Goal: Task Accomplishment & Management: Complete application form

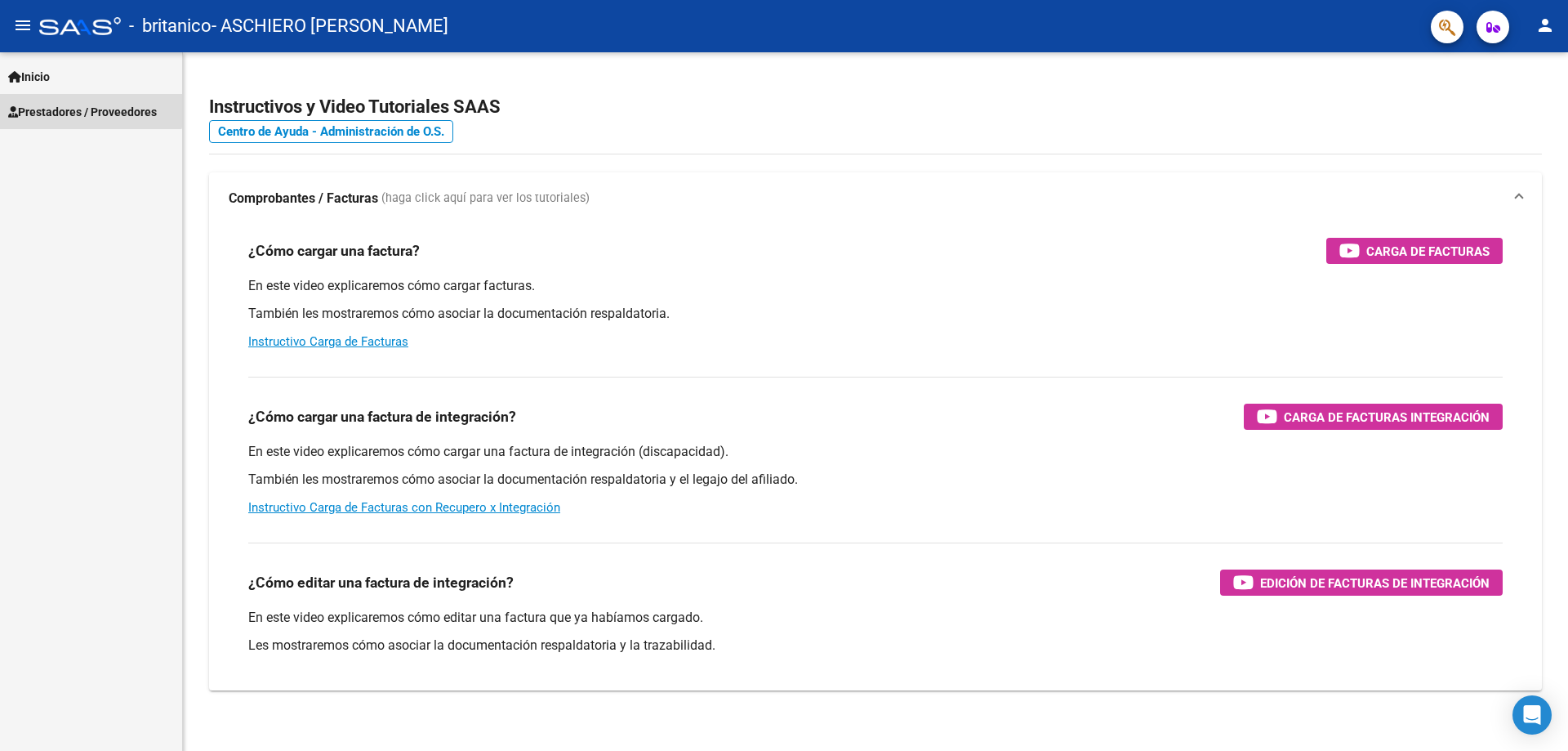
click at [55, 103] on span "Prestadores / Proveedores" at bounding box center [82, 112] width 149 height 18
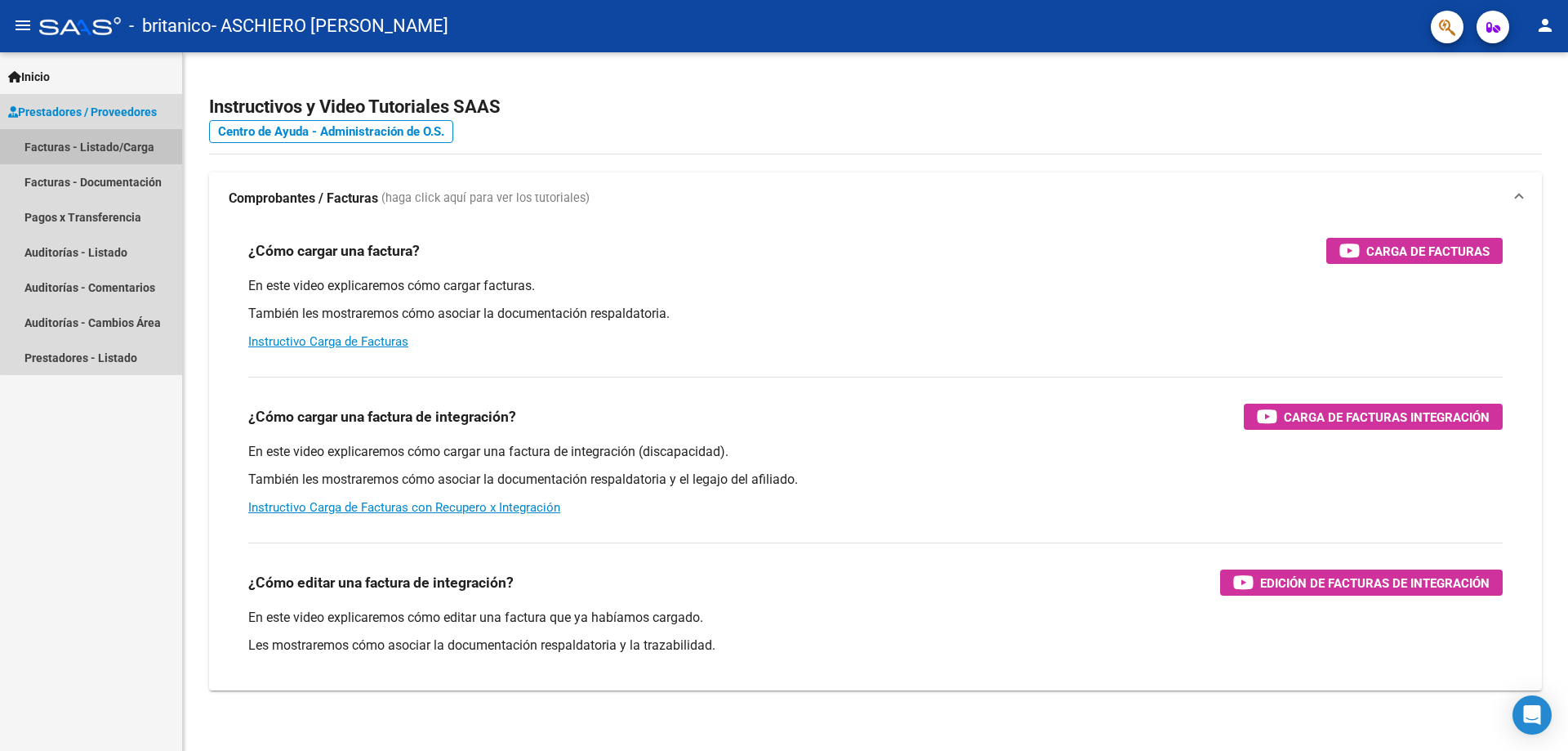
click at [111, 148] on link "Facturas - Listado/Carga" at bounding box center [91, 147] width 183 height 35
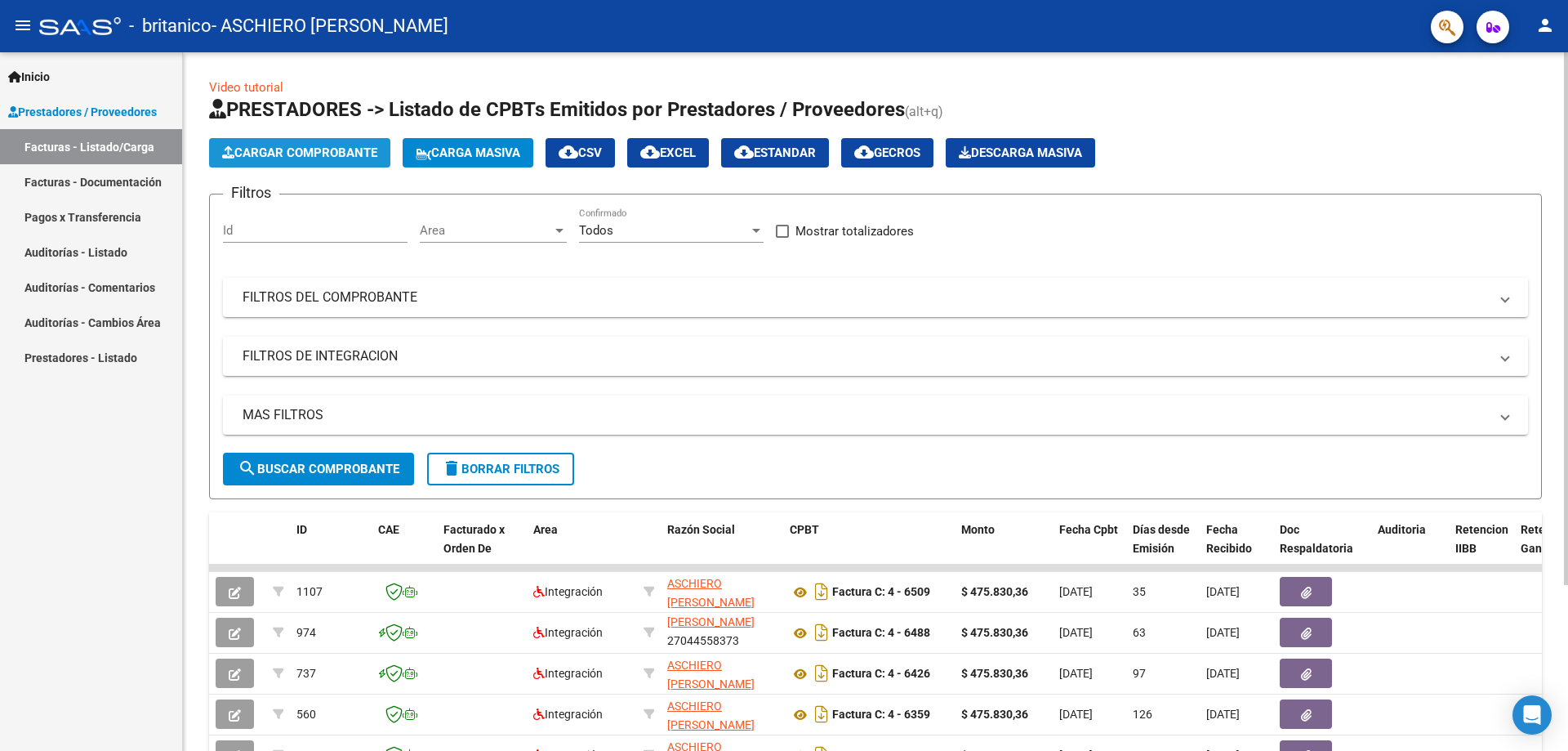
click at [284, 163] on button "Cargar Comprobante" at bounding box center [299, 152] width 182 height 29
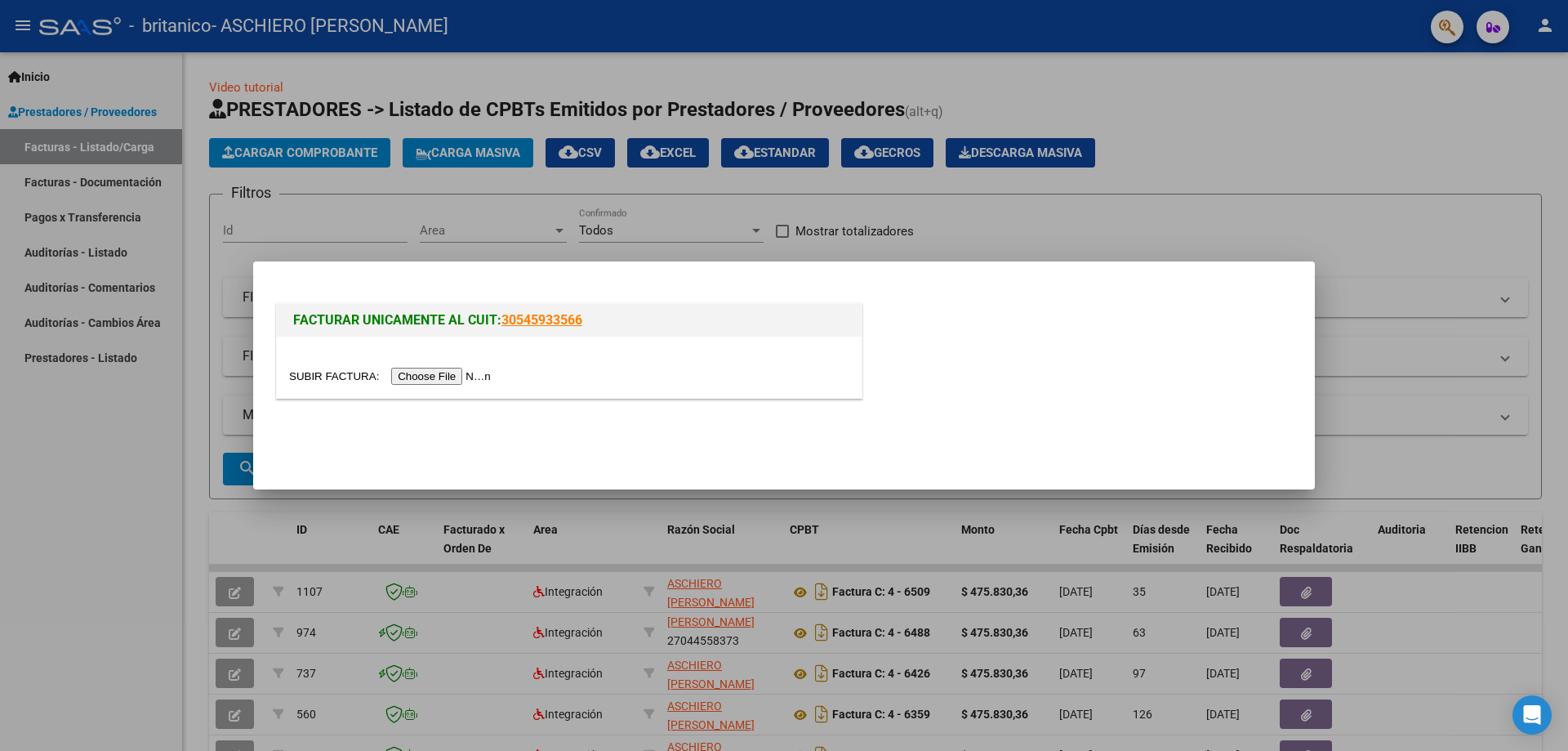
click at [451, 381] on input "file" at bounding box center [392, 376] width 207 height 17
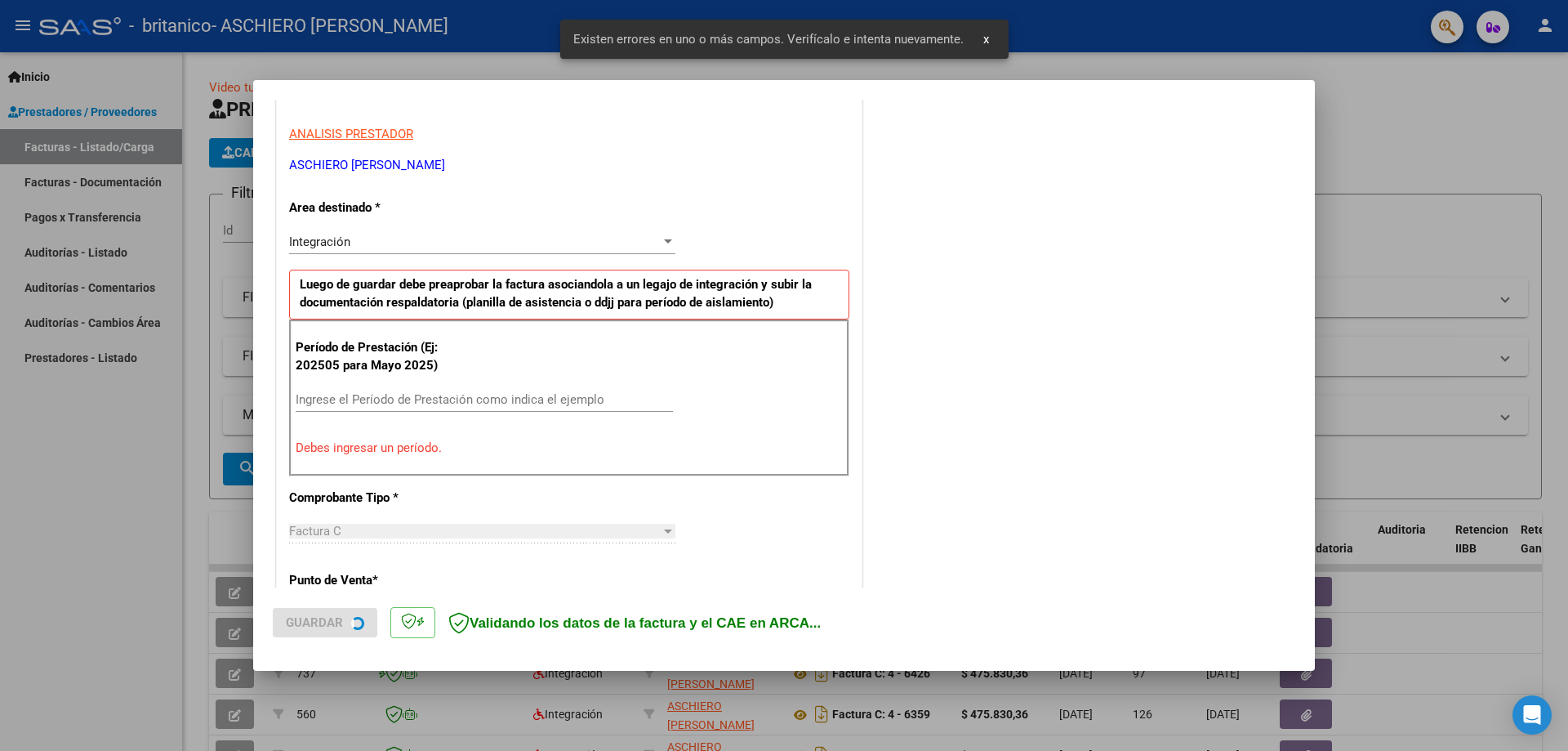
scroll to position [294, 0]
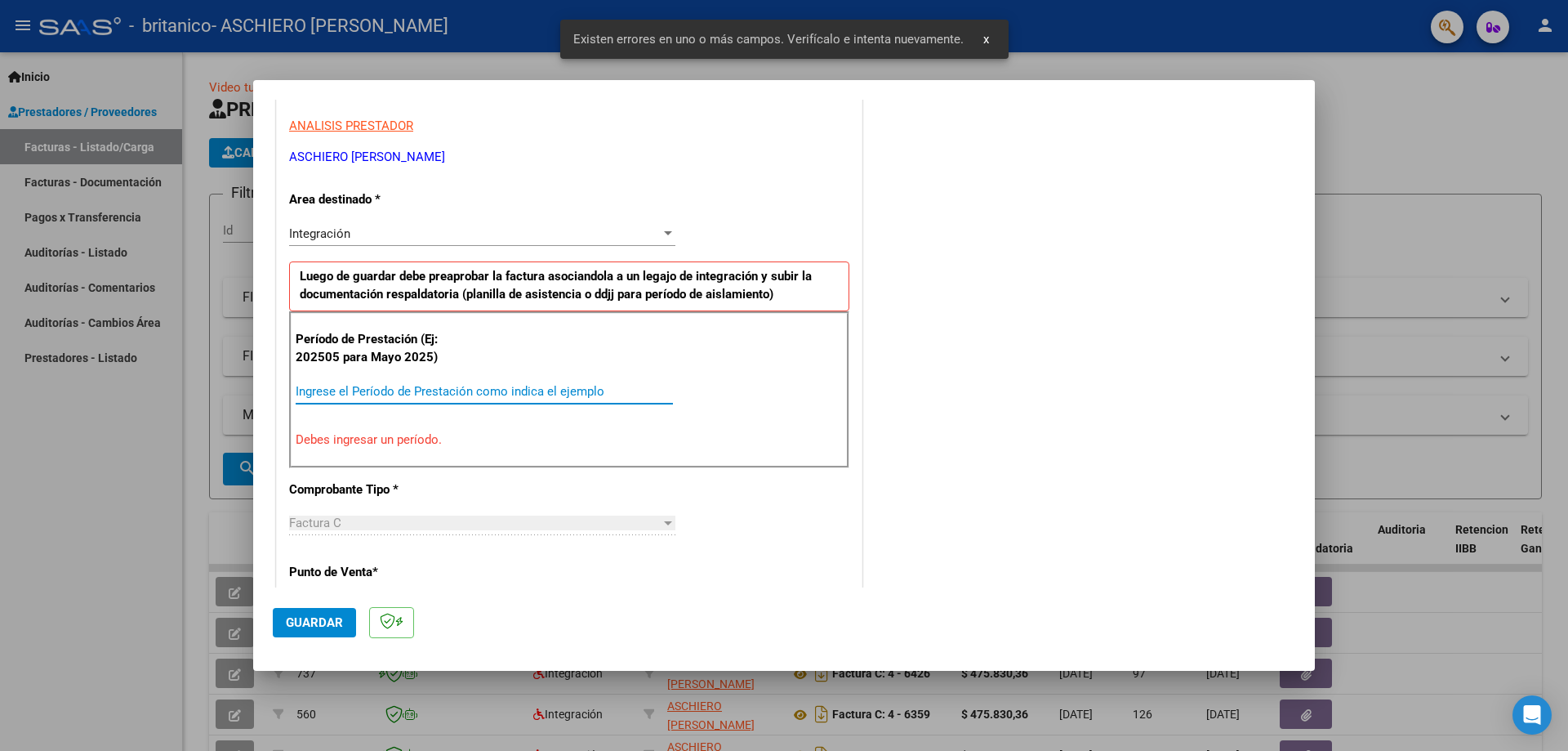
click at [389, 388] on input "Ingrese el Período de Prestación como indica el ejemplo" at bounding box center [484, 392] width 377 height 15
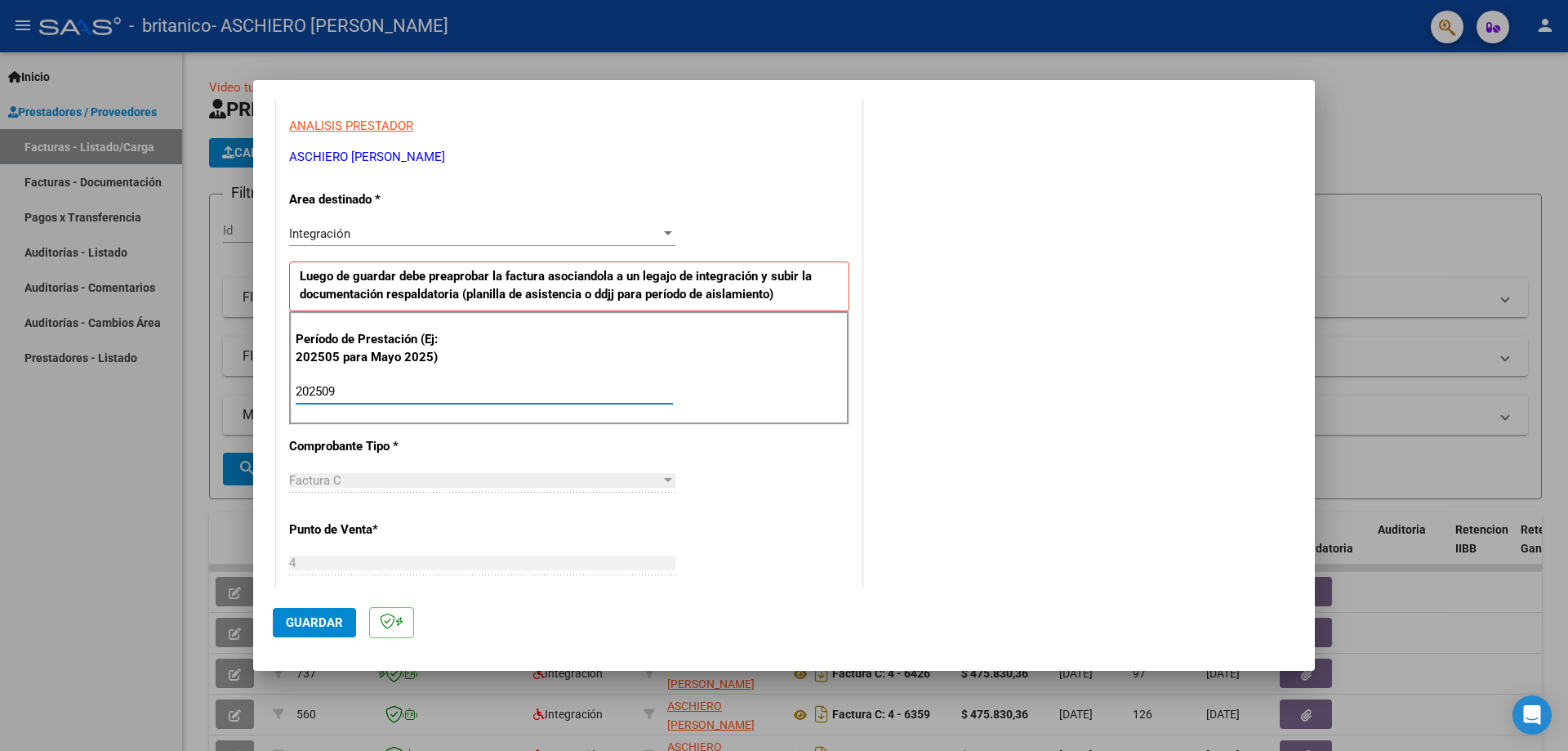
type input "202509"
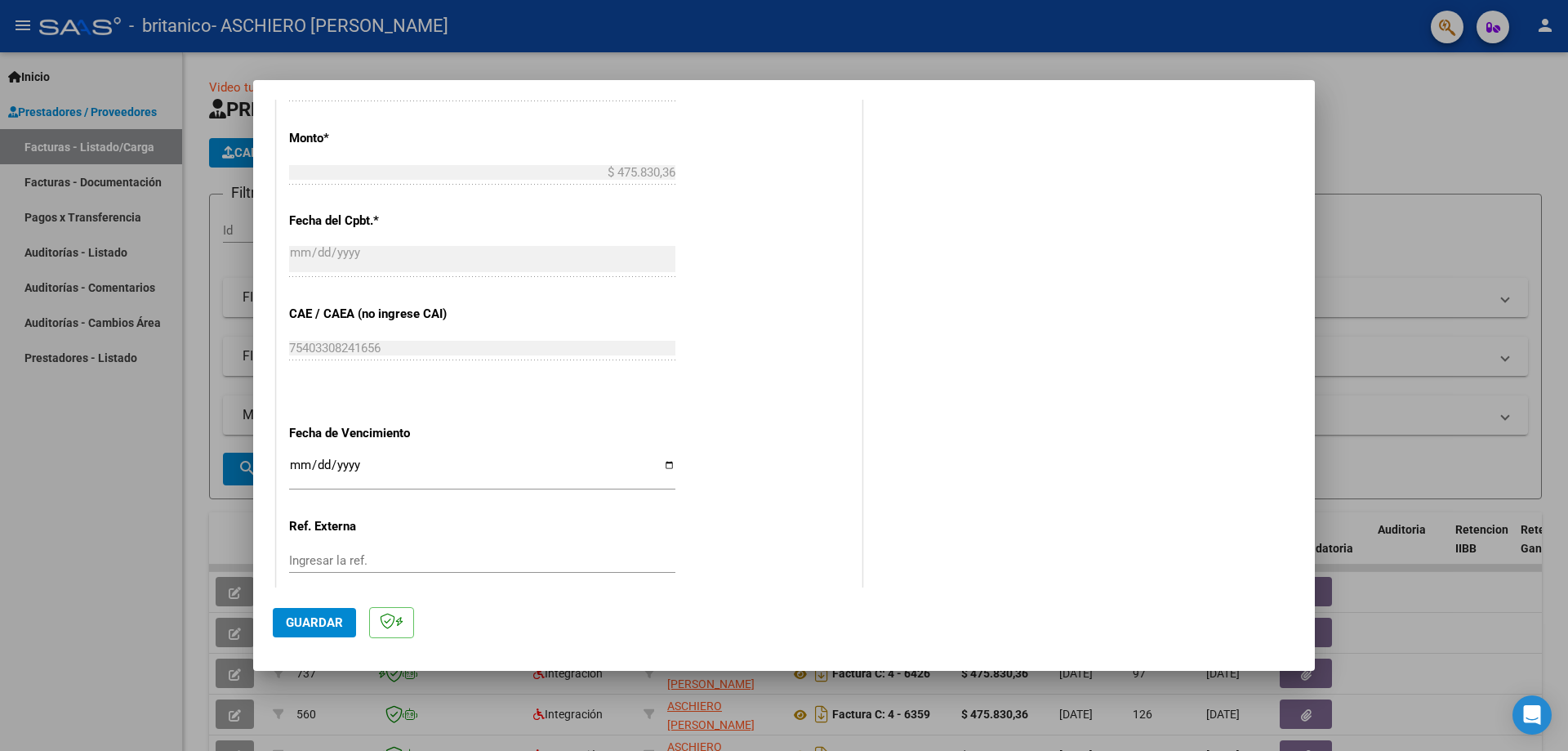
scroll to position [866, 0]
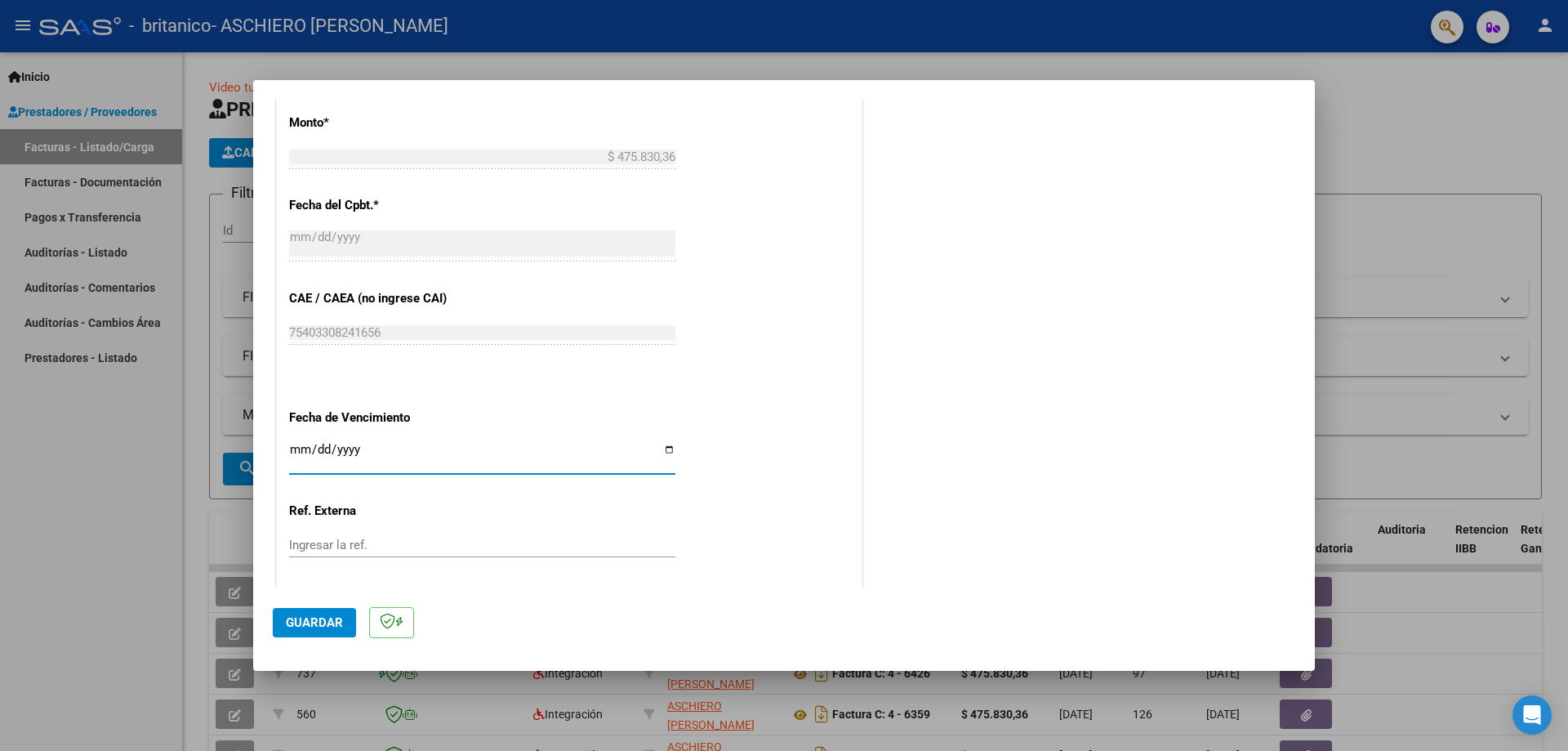
click at [670, 451] on input "Ingresar la fecha" at bounding box center [482, 456] width 387 height 27
type input "[DATE]"
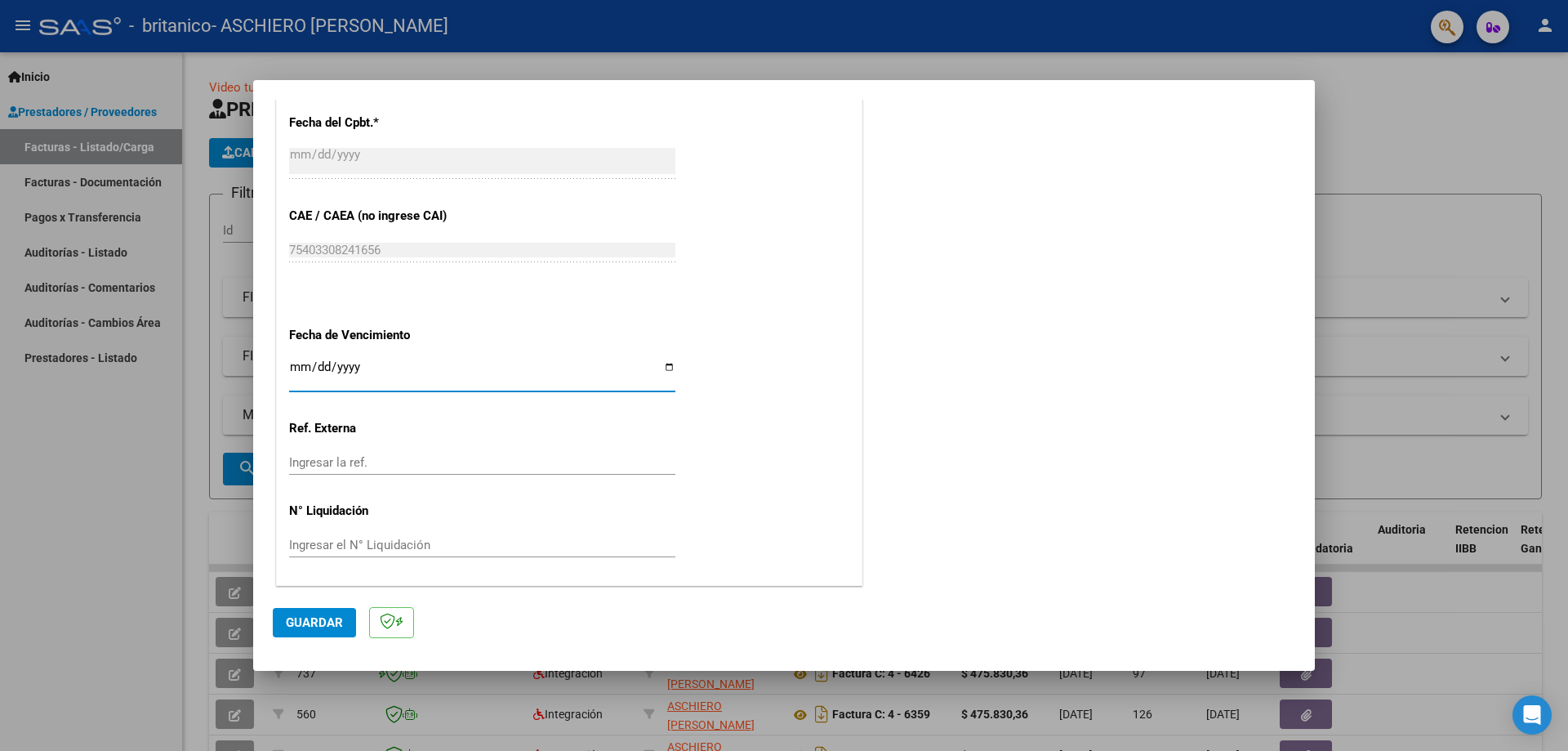
scroll to position [950, 0]
click at [304, 618] on span "Guardar" at bounding box center [314, 622] width 57 height 15
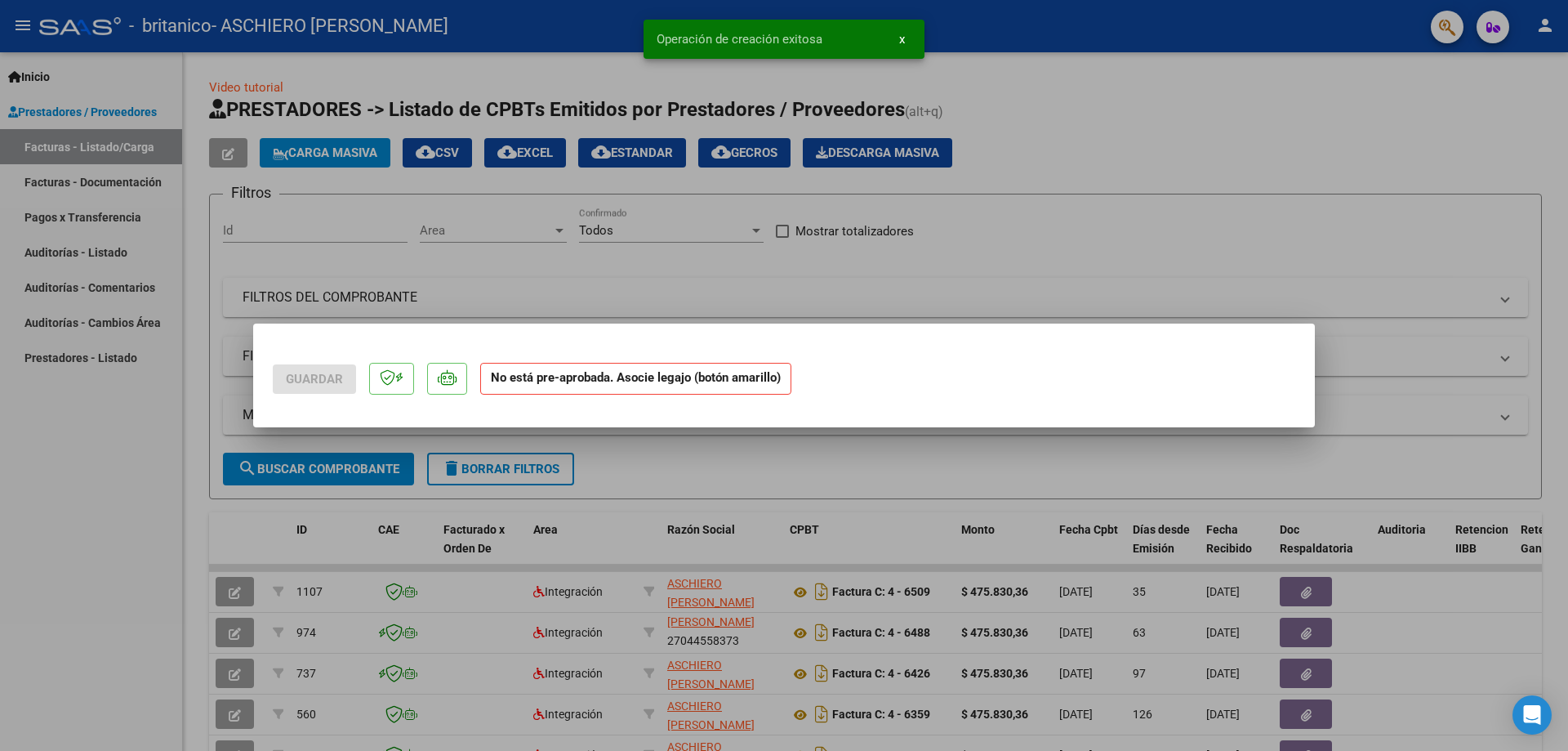
scroll to position [0, 0]
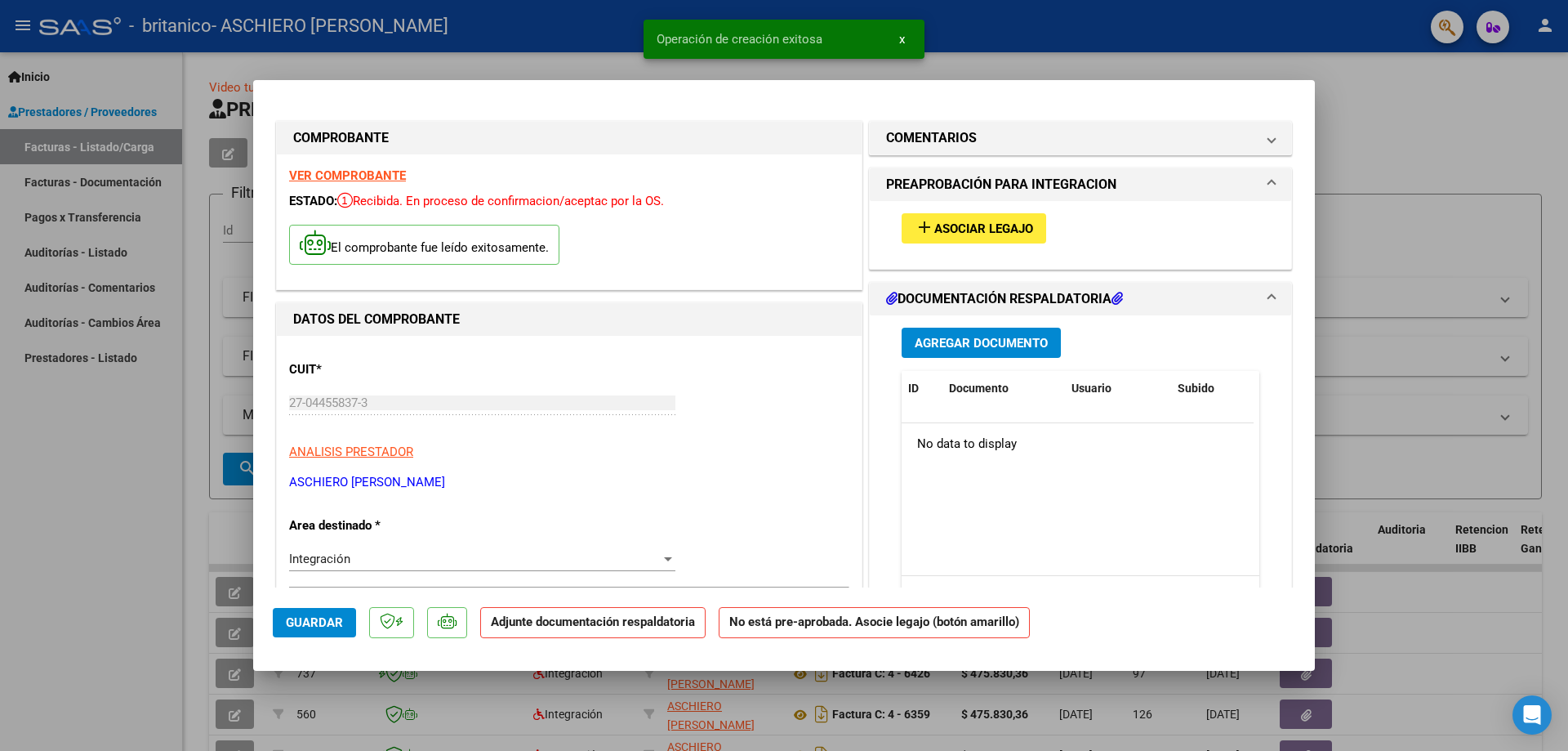
click at [980, 231] on span "Asociar Legajo" at bounding box center [983, 229] width 99 height 15
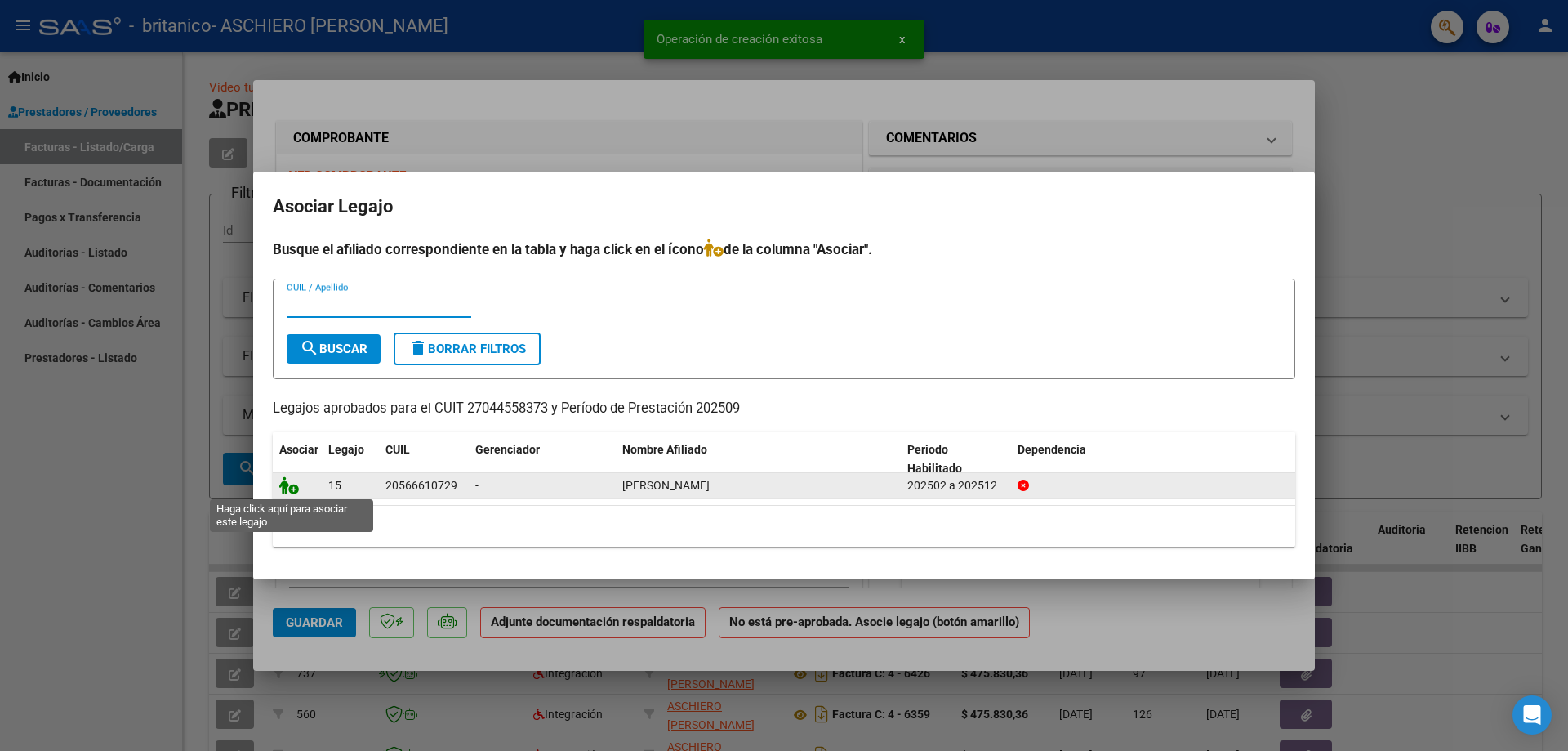
click at [289, 491] on icon at bounding box center [290, 485] width 20 height 18
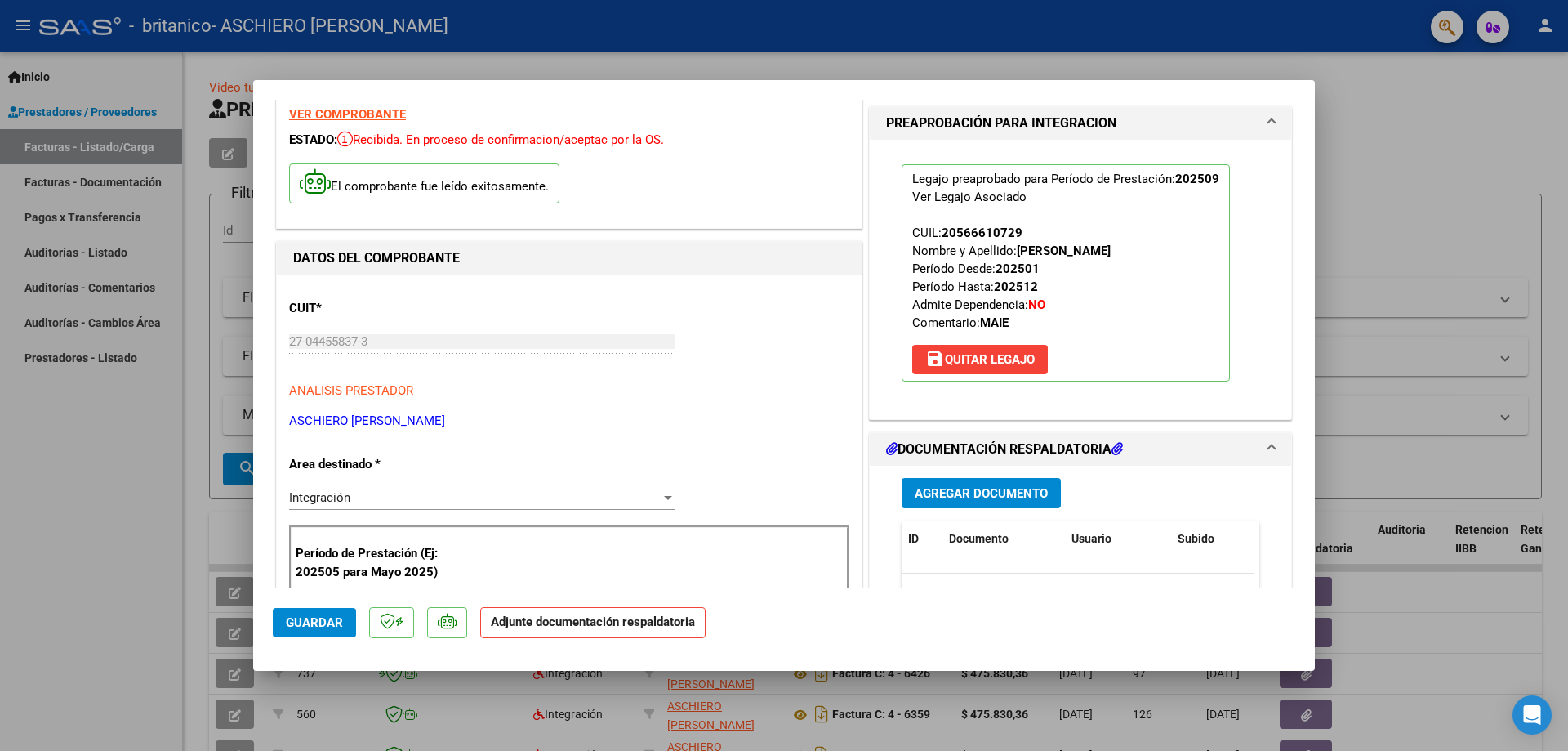
scroll to position [163, 0]
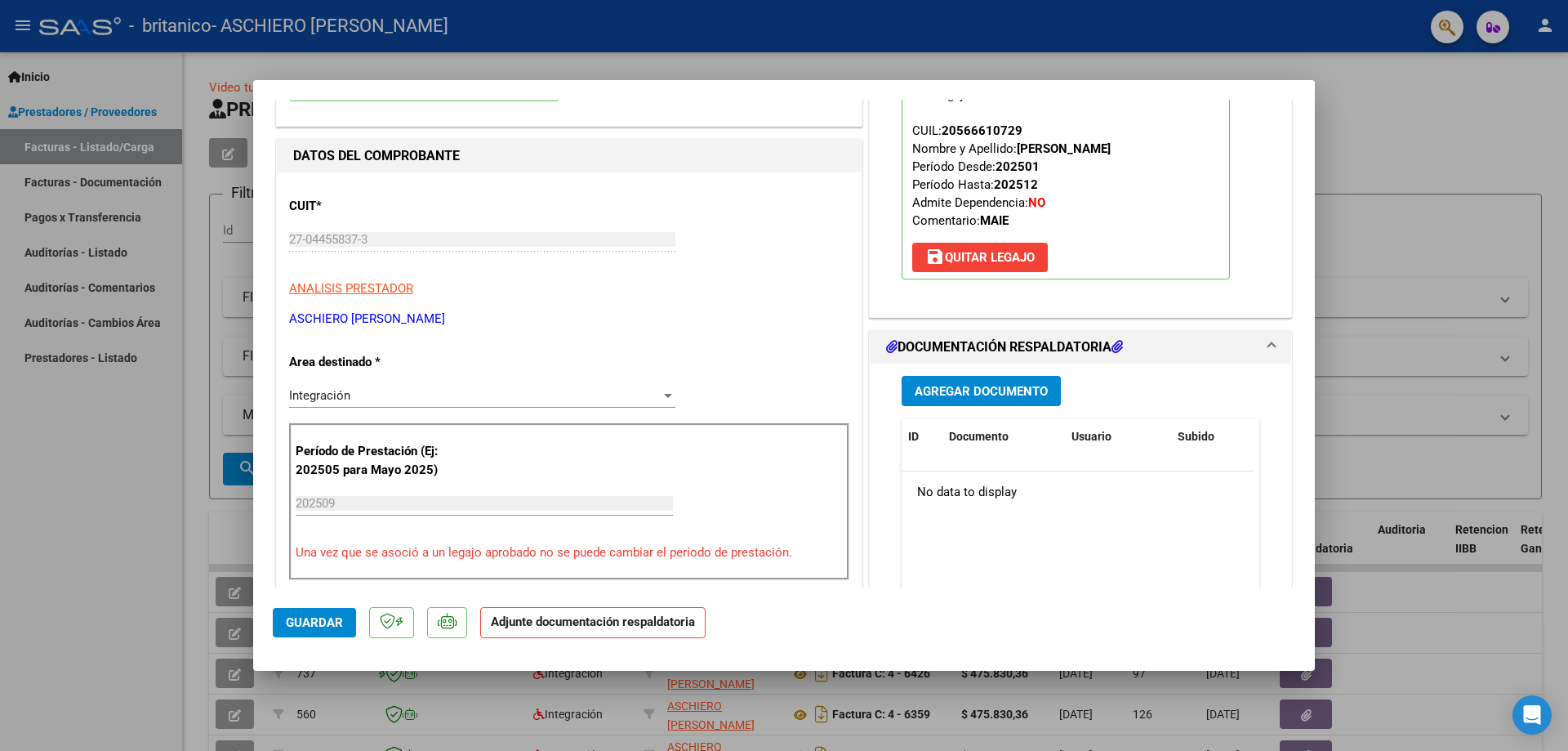
click at [966, 384] on span "Agregar Documento" at bounding box center [981, 392] width 133 height 15
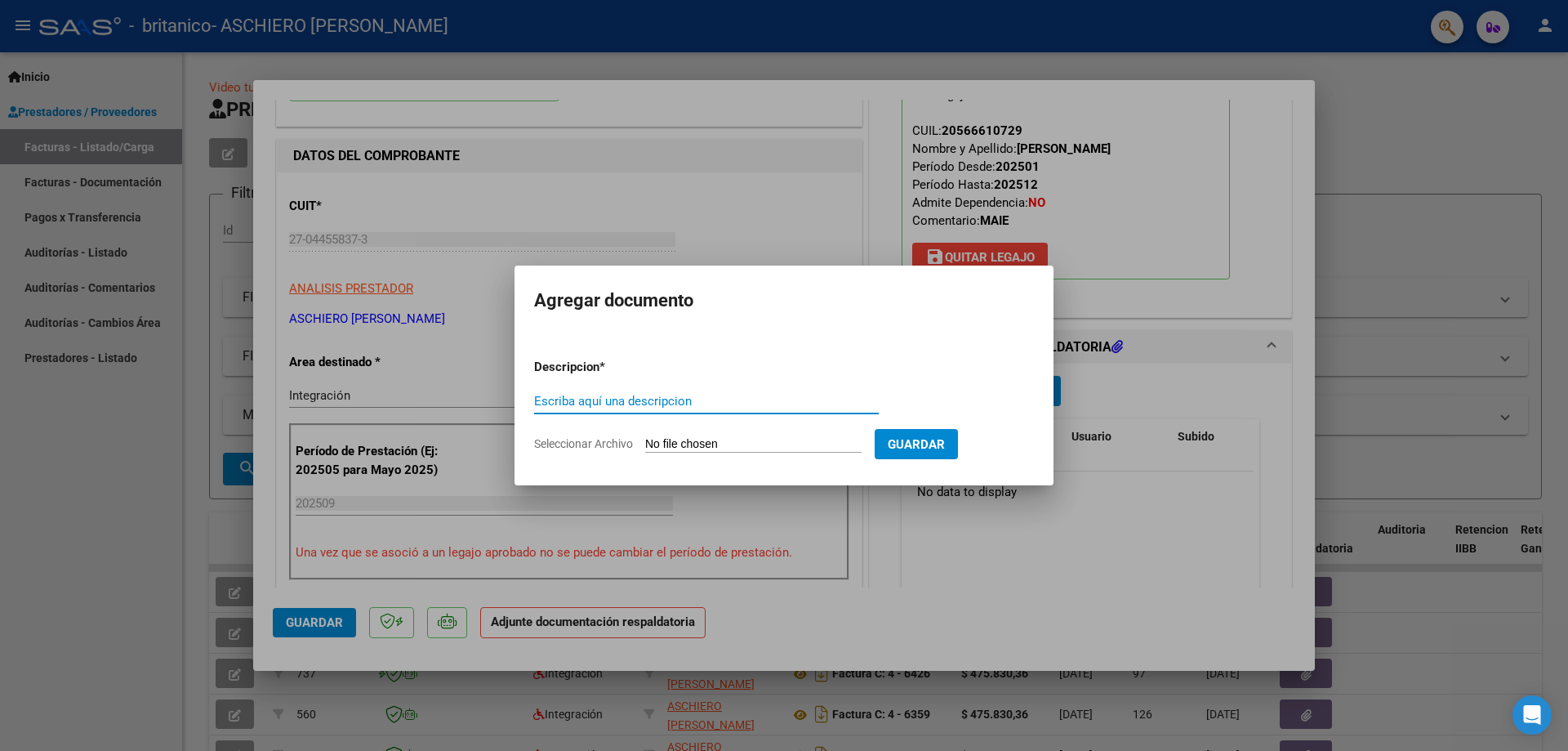
click at [650, 410] on div "Escriba aquí una descripcion" at bounding box center [706, 402] width 344 height 25
type input "planilla de asistencia"
click at [673, 444] on input "Seleccionar Archivo" at bounding box center [753, 445] width 217 height 16
type input "C:\fakepath\Godoy,Ignacio asist 9-25.pdf"
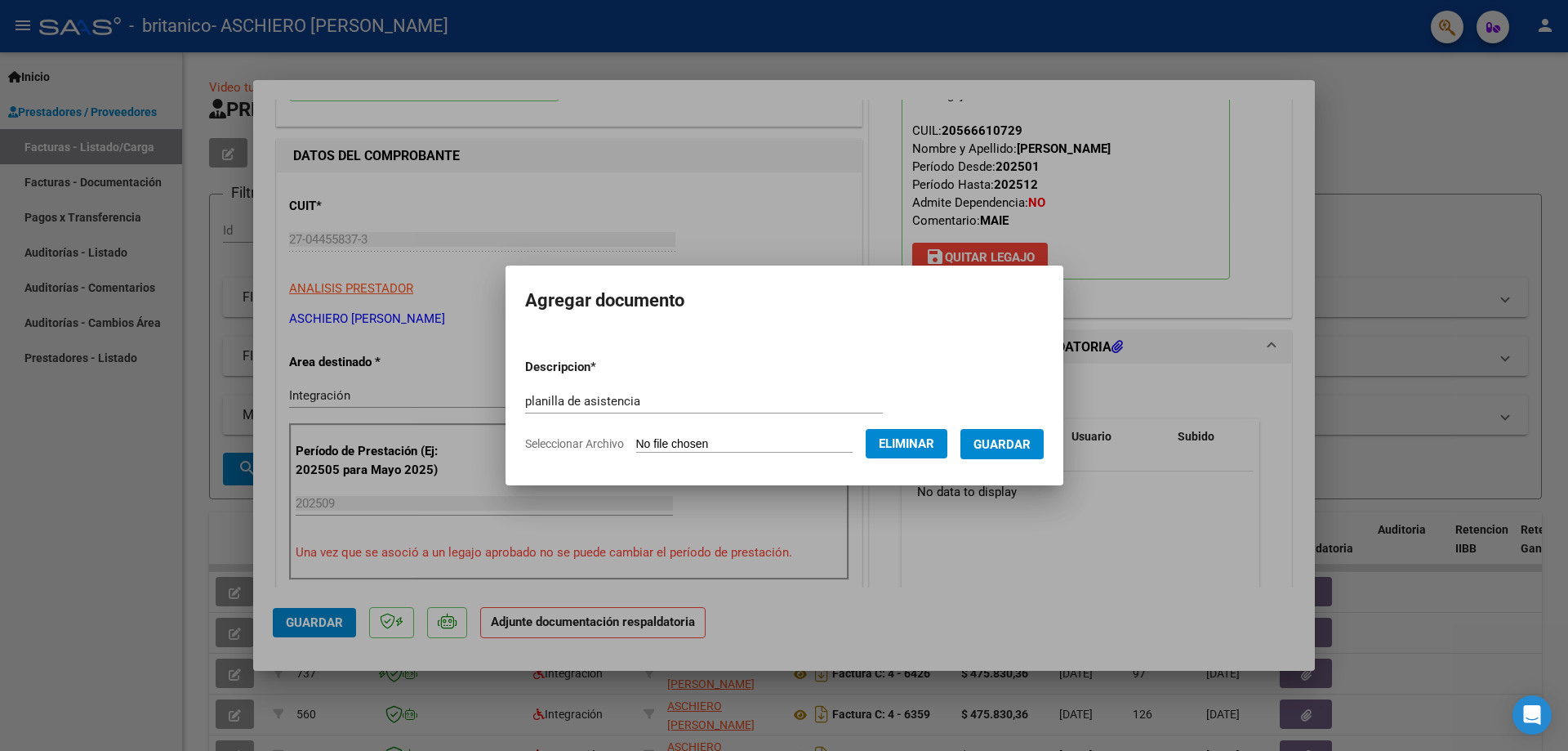
click at [1027, 447] on span "Guardar" at bounding box center [1001, 445] width 57 height 15
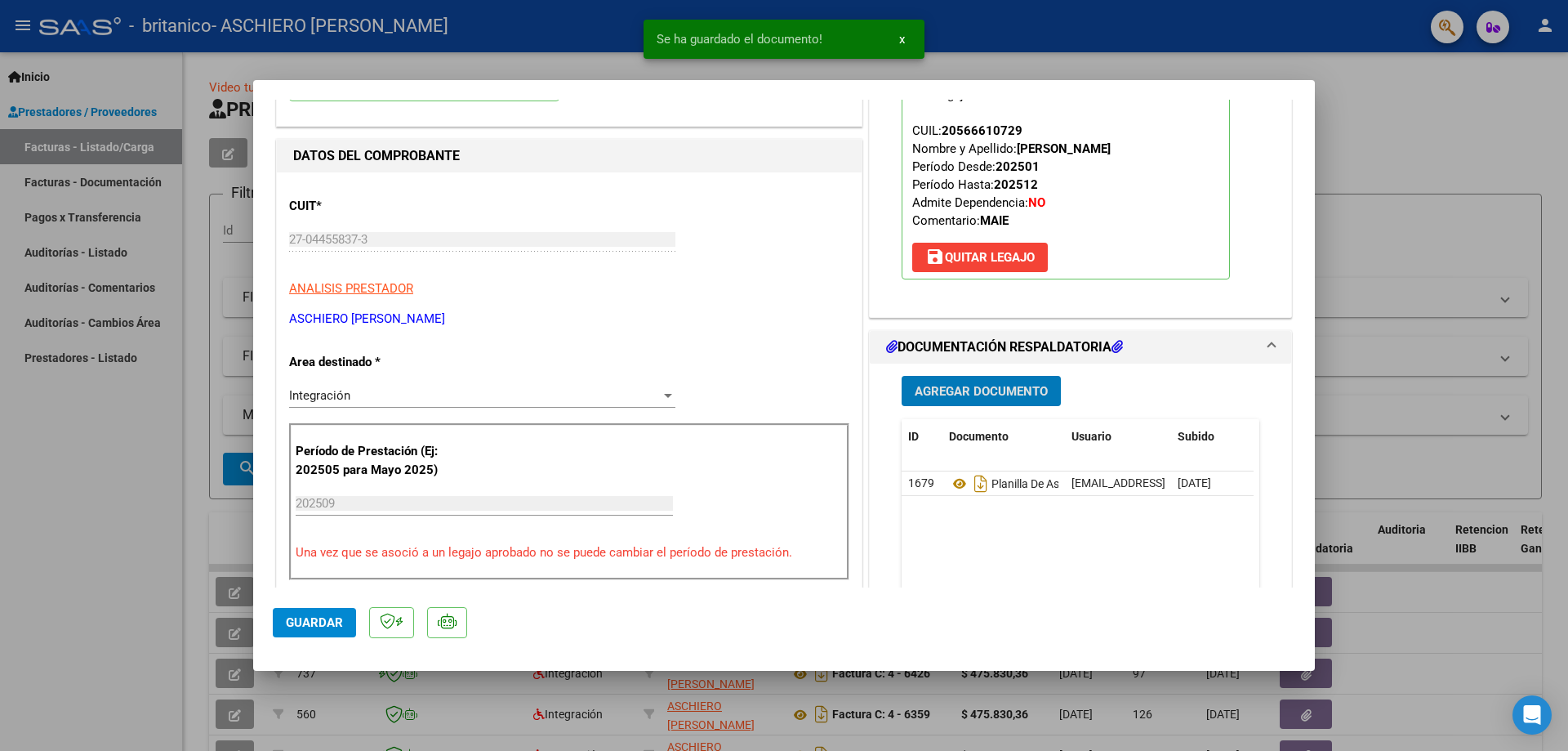
click at [314, 617] on span "Guardar" at bounding box center [314, 622] width 57 height 15
click at [1442, 92] on div at bounding box center [784, 375] width 1568 height 751
type input "$ 0,00"
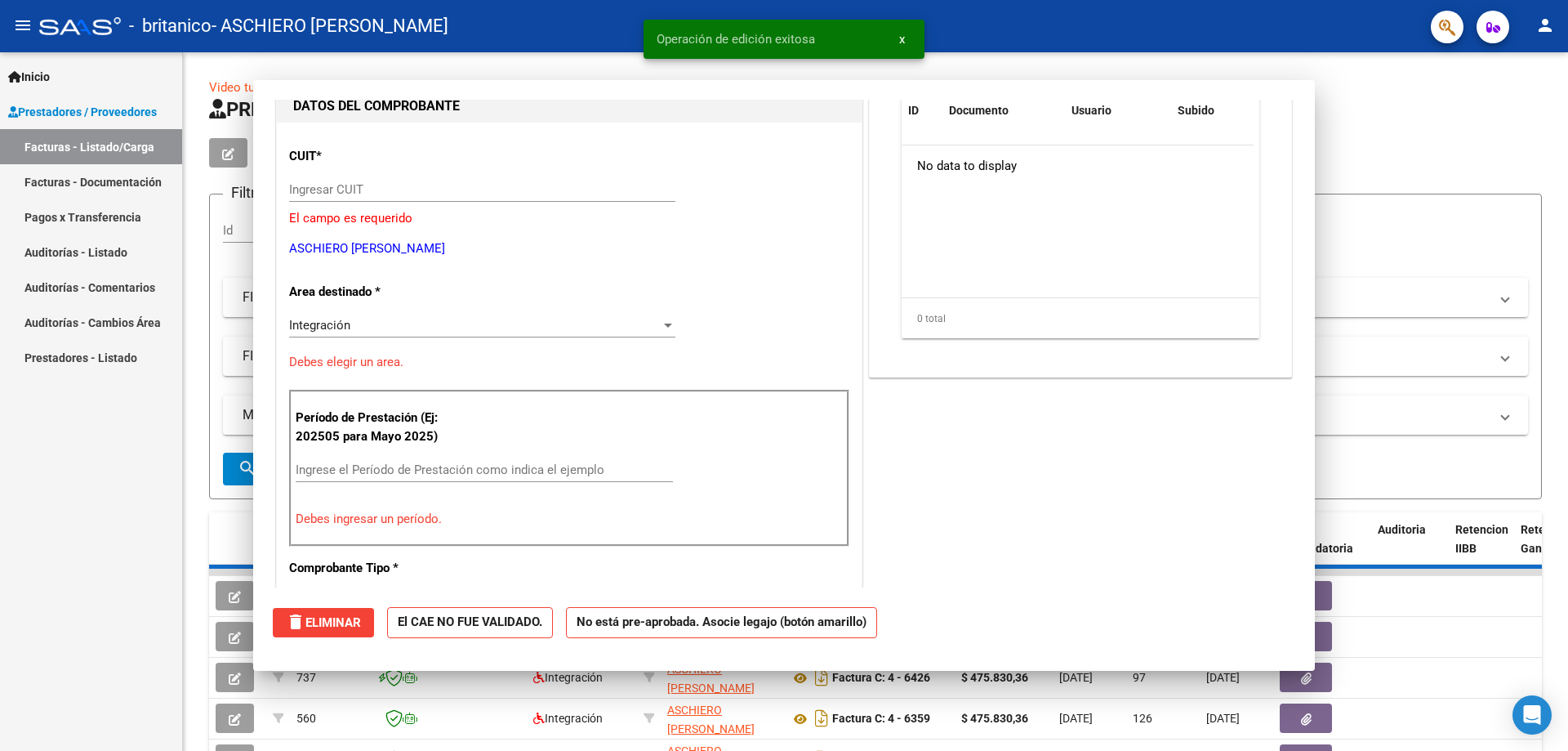
scroll to position [0, 0]
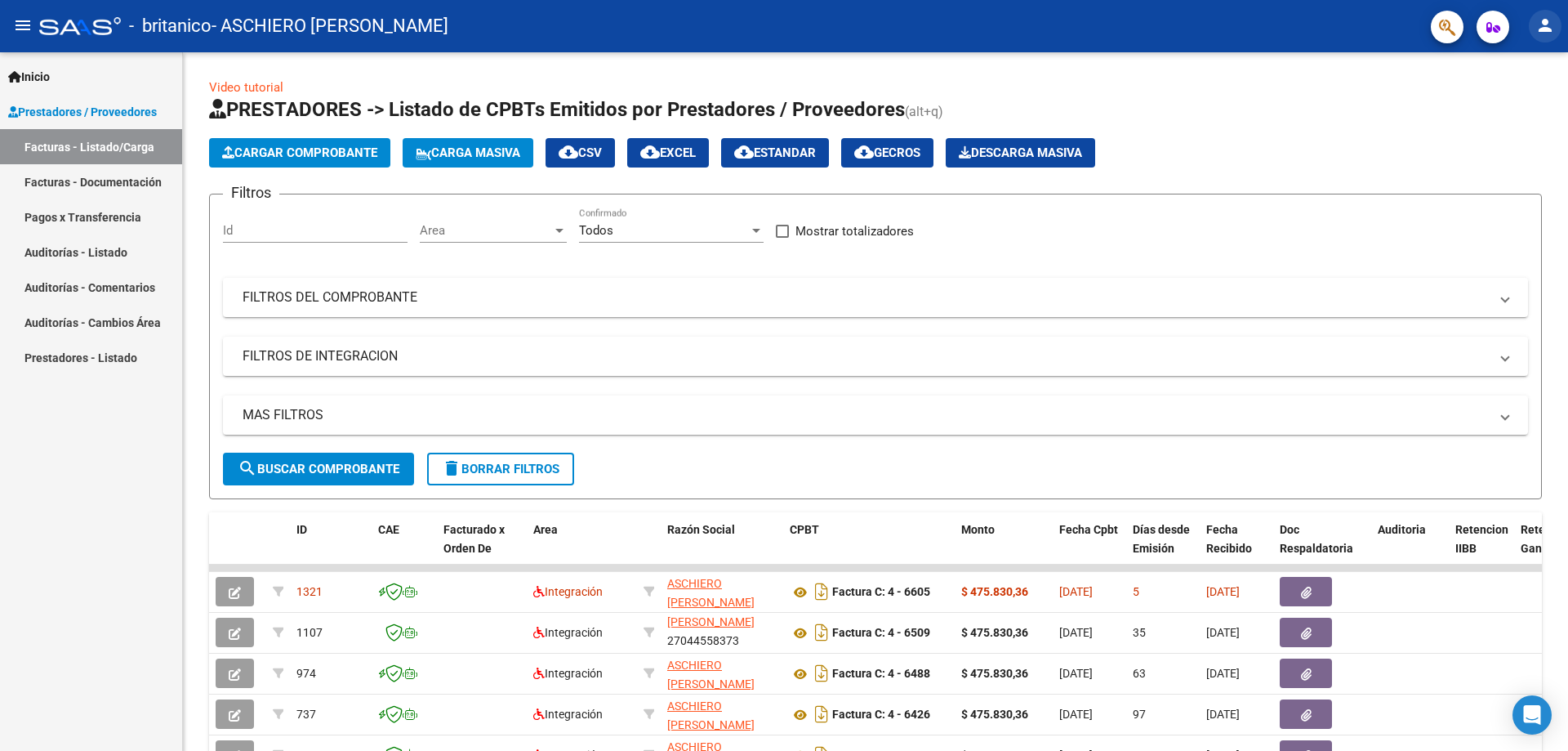
click at [1545, 16] on mat-icon "person" at bounding box center [1546, 26] width 20 height 20
click at [1518, 101] on button "exit_to_app Salir" at bounding box center [1512, 107] width 100 height 39
click at [107, 140] on link "Facturas - Listado/Carga" at bounding box center [91, 147] width 183 height 35
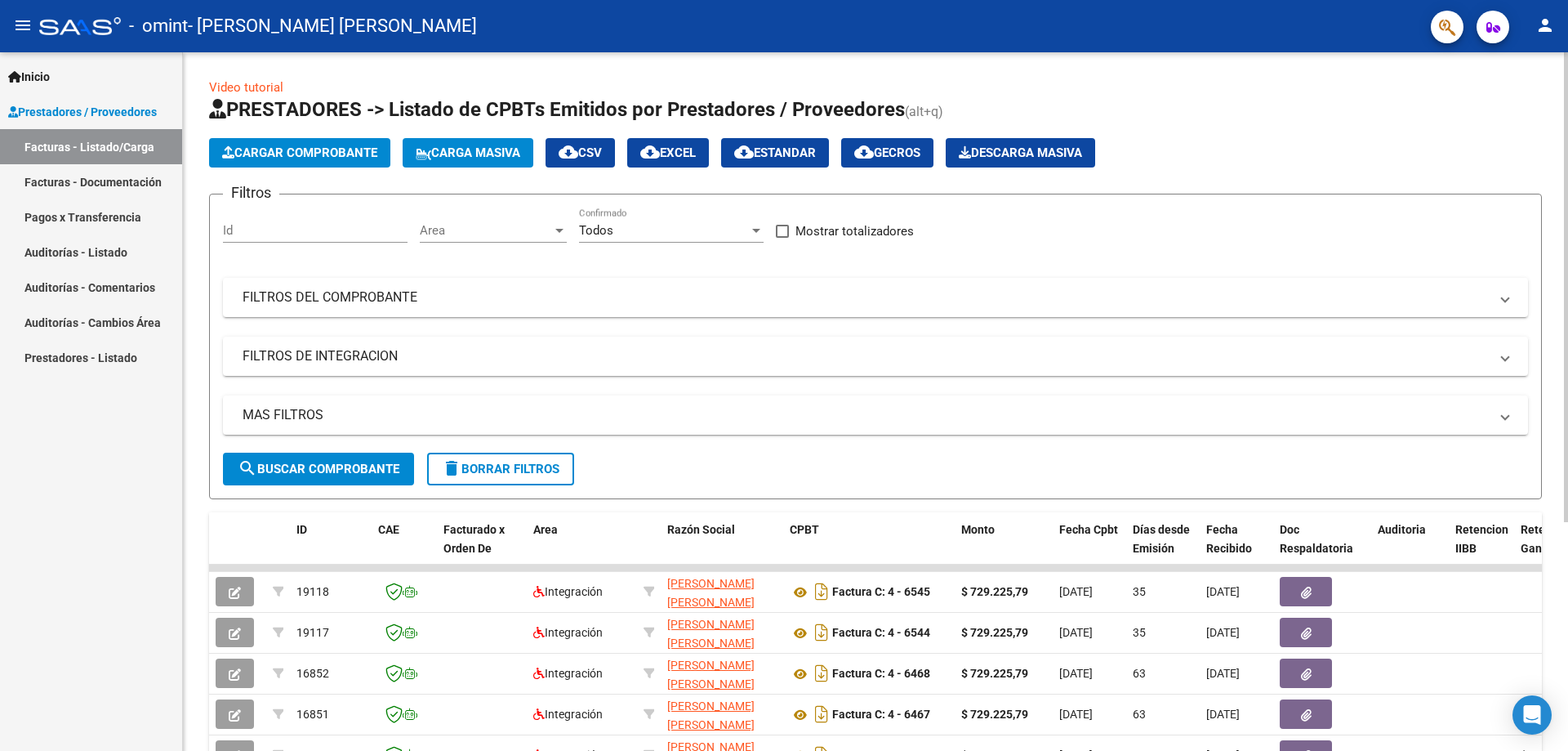
click at [363, 154] on span "Cargar Comprobante" at bounding box center [299, 153] width 155 height 15
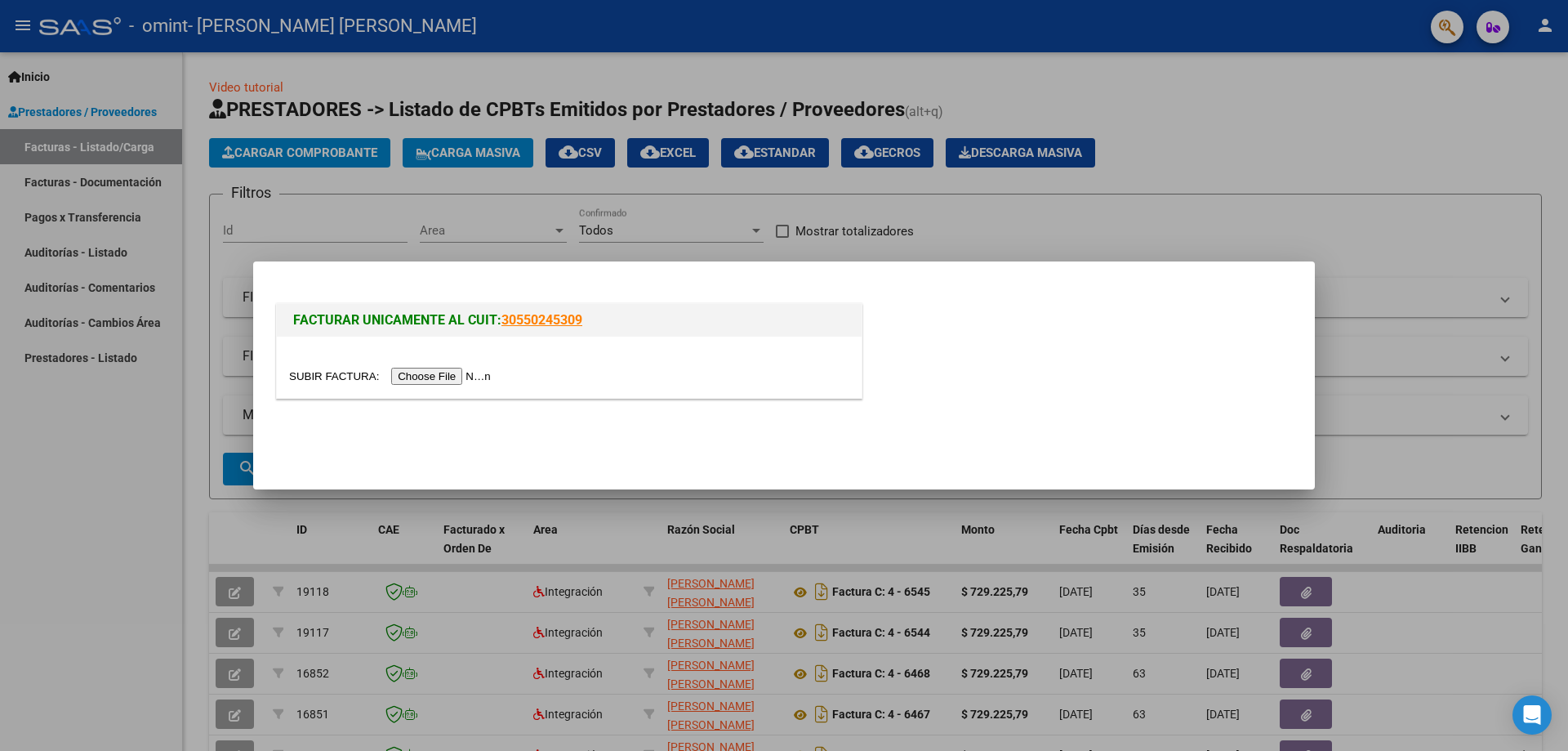
click at [452, 376] on input "file" at bounding box center [392, 376] width 207 height 17
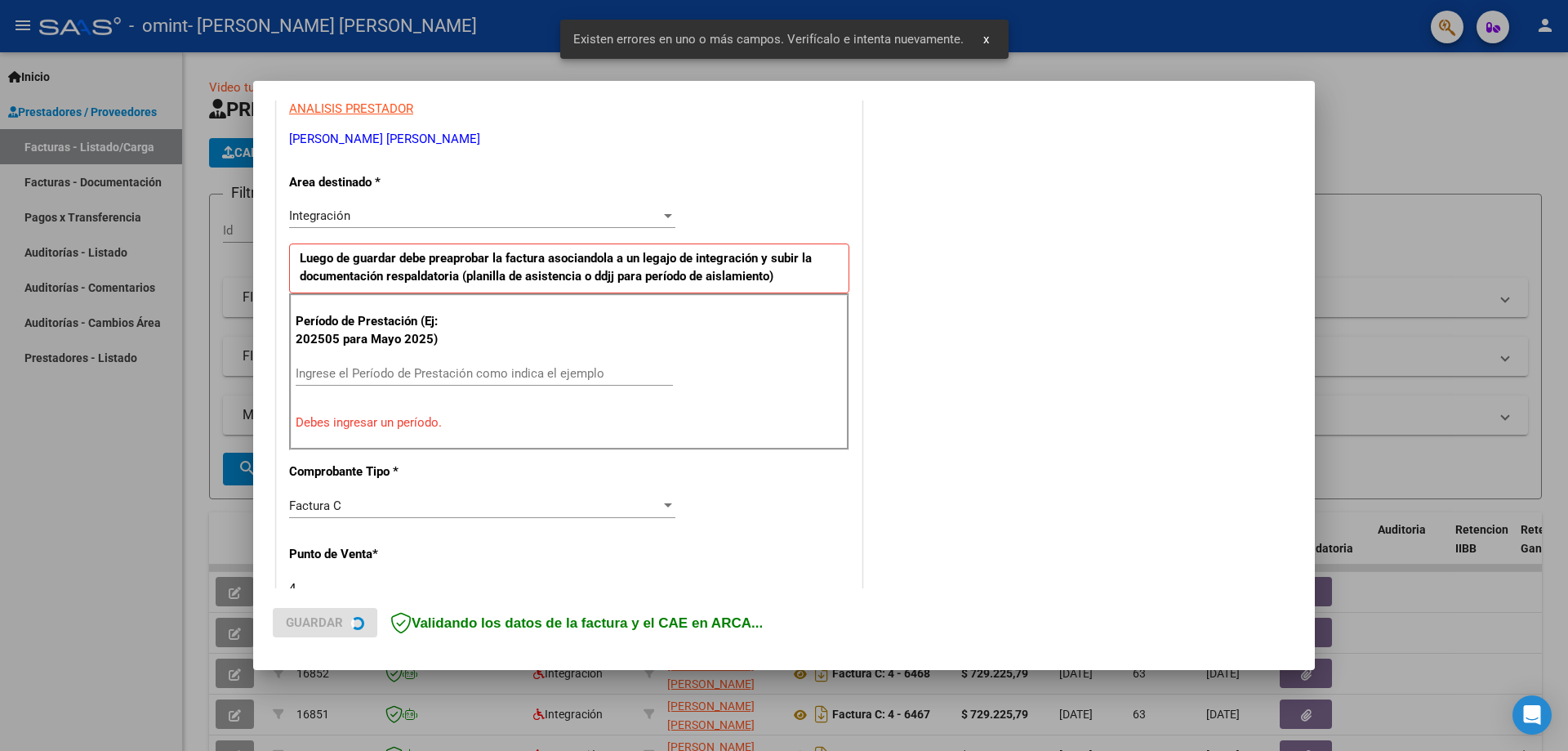
scroll to position [325, 0]
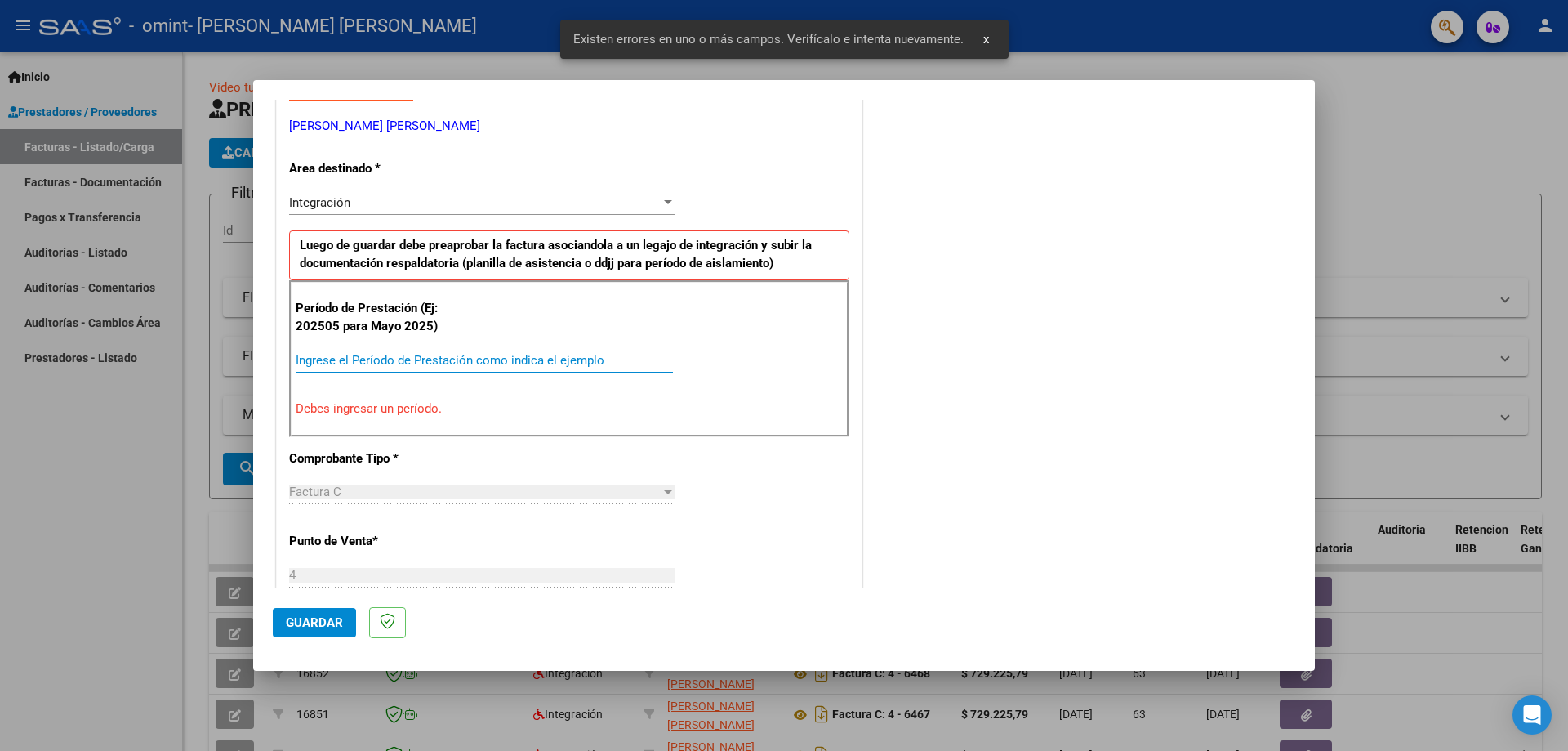
click at [377, 356] on input "Ingrese el Período de Prestación como indica el ejemplo" at bounding box center [484, 360] width 377 height 15
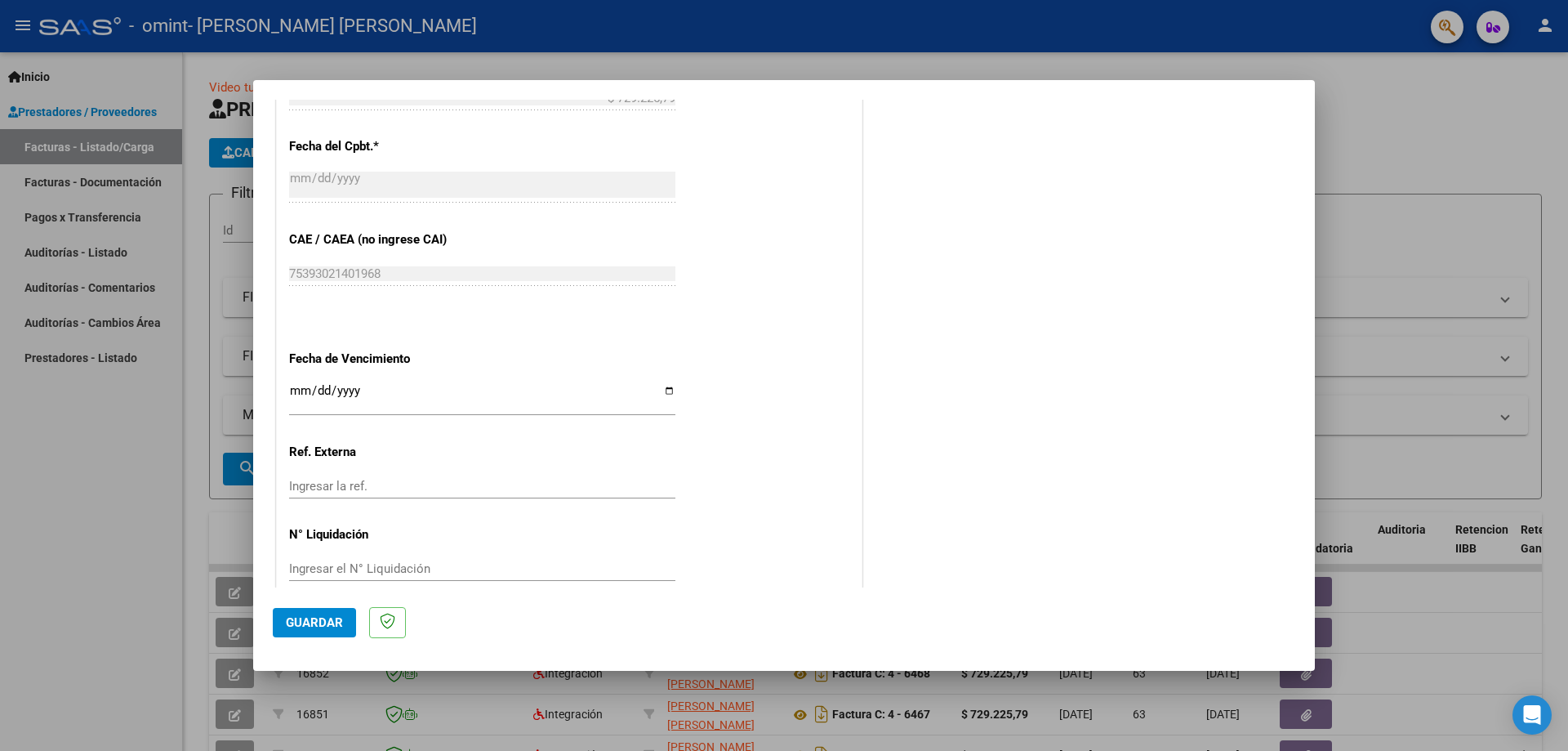
scroll to position [950, 0]
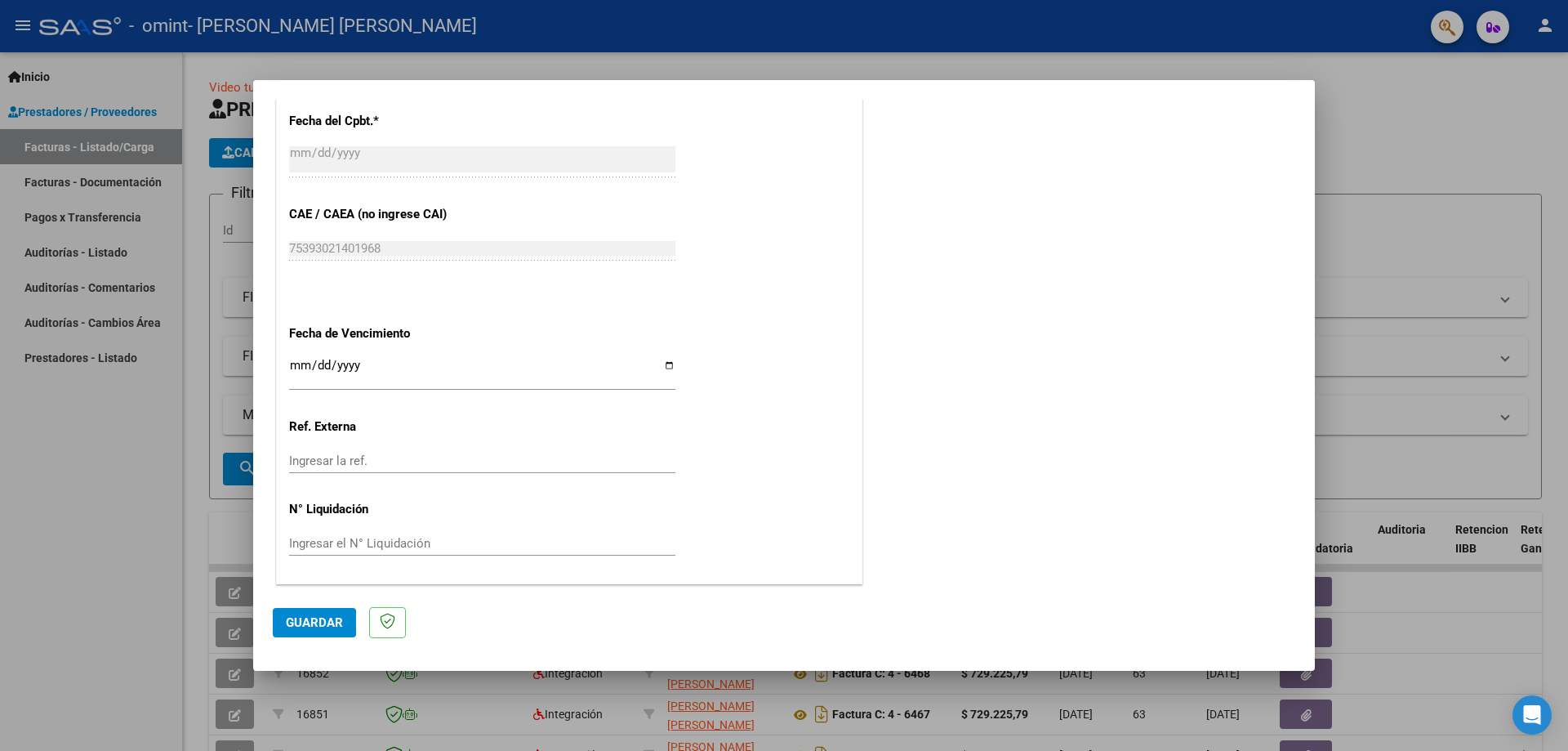
type input "202509"
click at [666, 366] on input "Ingresar la fecha" at bounding box center [482, 372] width 387 height 27
click at [666, 373] on input "[DATE]" at bounding box center [482, 372] width 387 height 27
click at [665, 361] on input "[DATE]" at bounding box center [482, 372] width 387 height 27
type input "[DATE]"
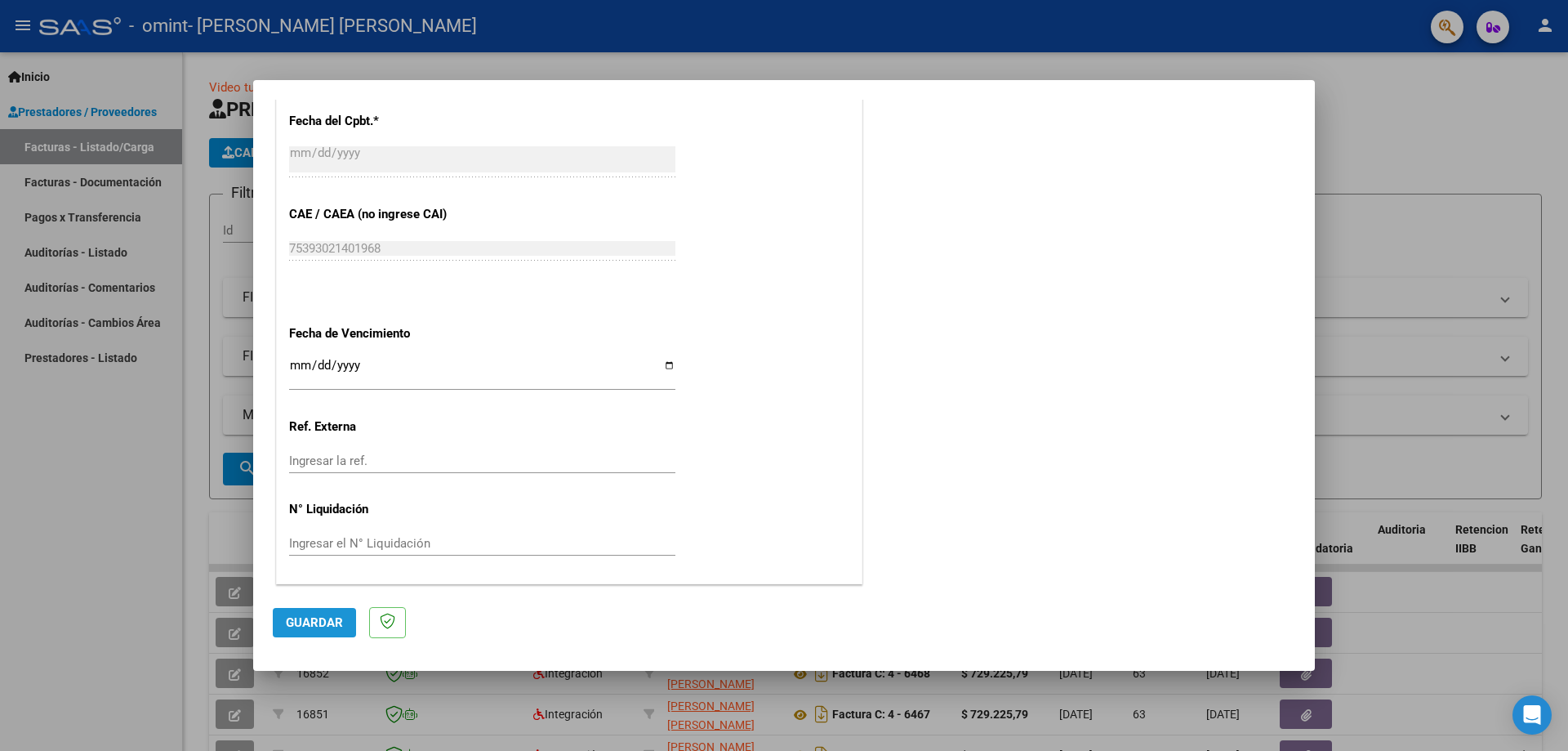
click at [312, 609] on button "Guardar" at bounding box center [314, 622] width 83 height 29
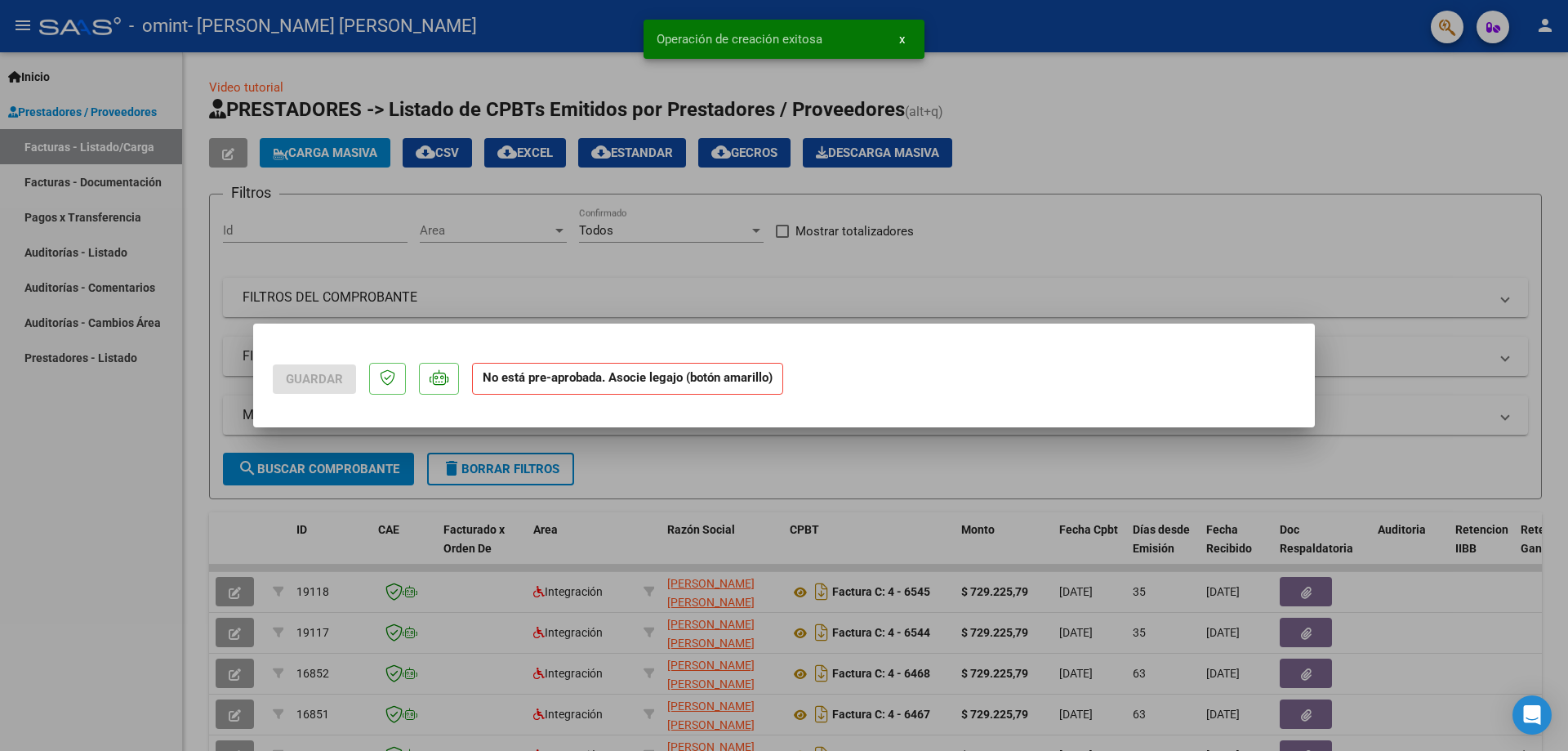
scroll to position [0, 0]
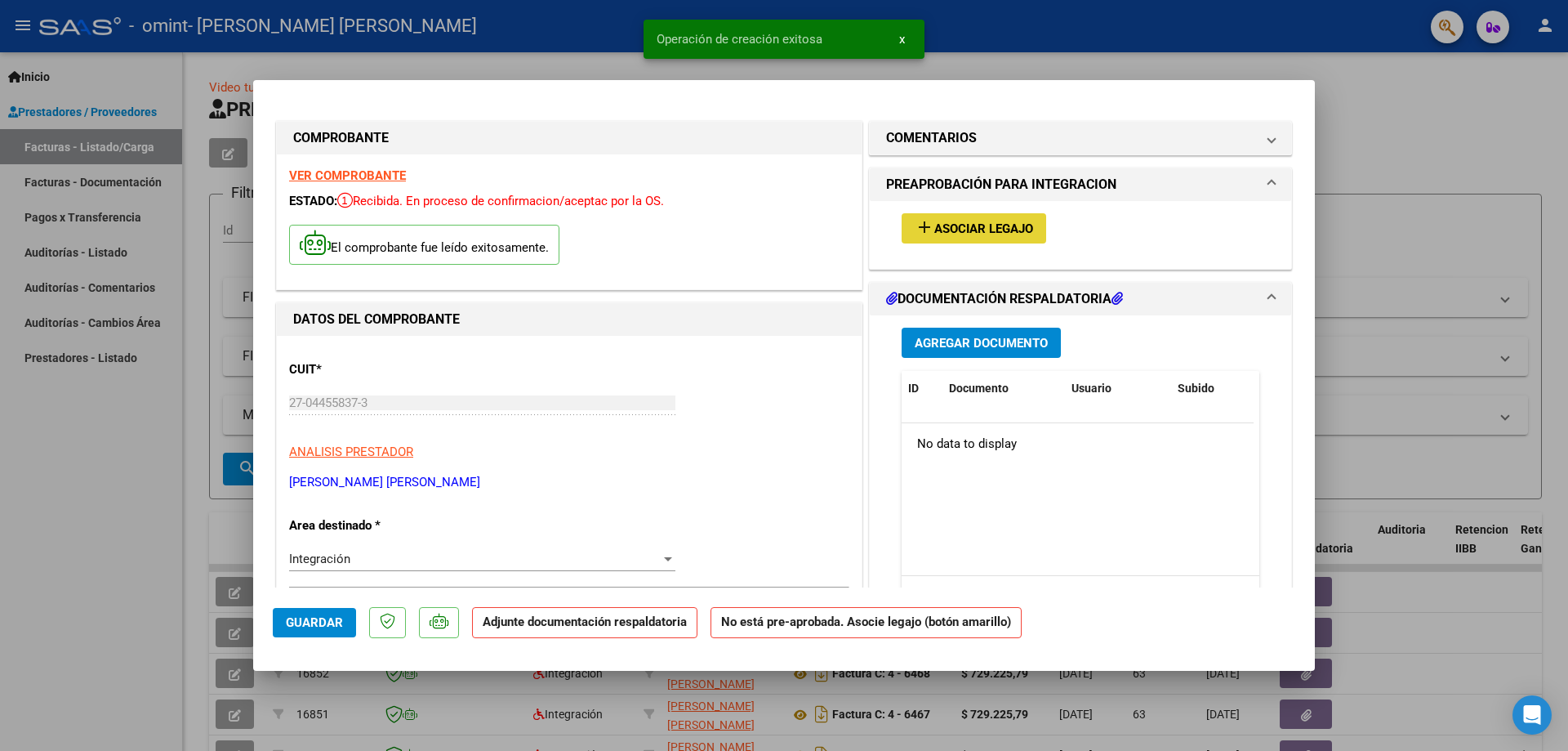
click at [957, 229] on span "Asociar Legajo" at bounding box center [983, 229] width 99 height 15
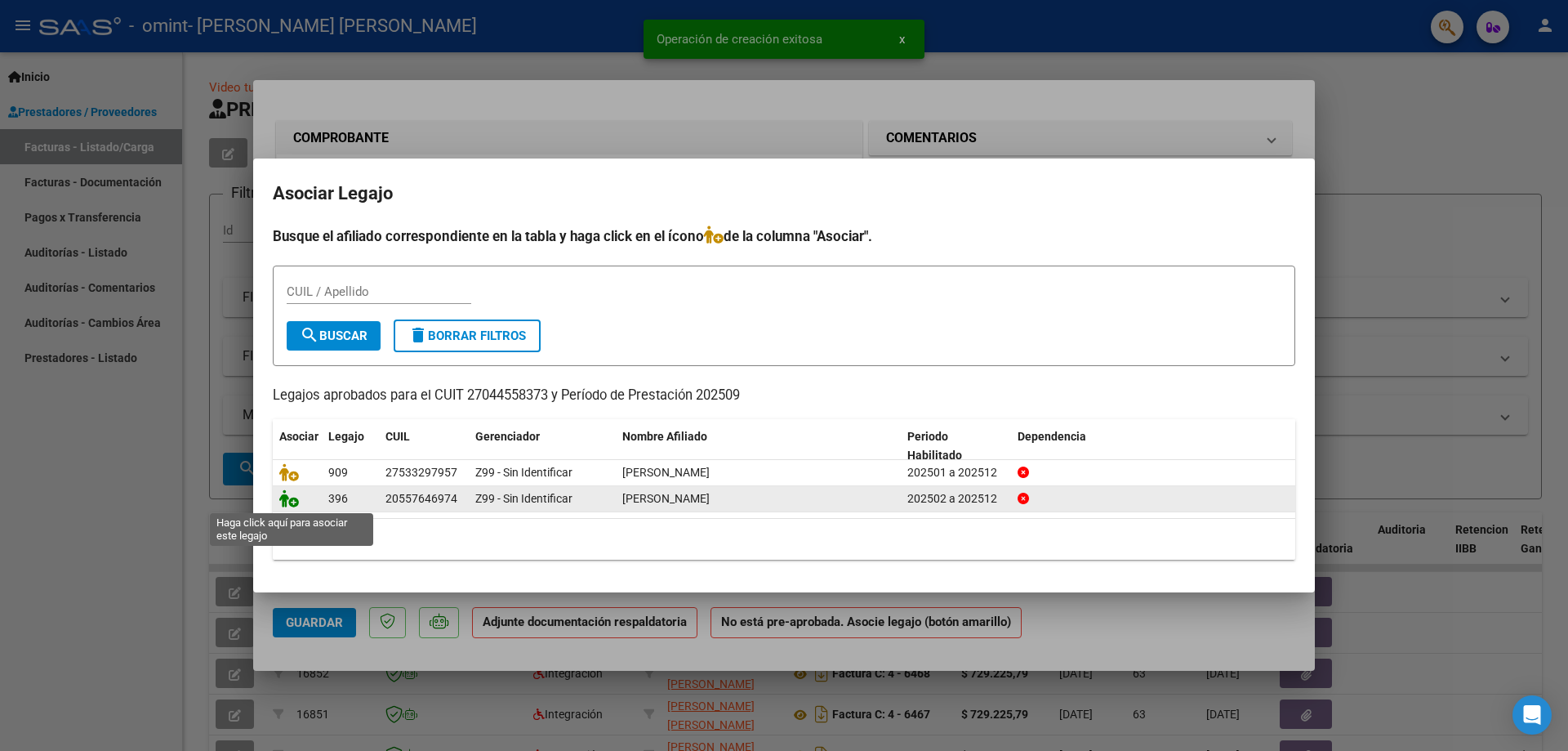
click at [291, 501] on icon at bounding box center [290, 499] width 20 height 18
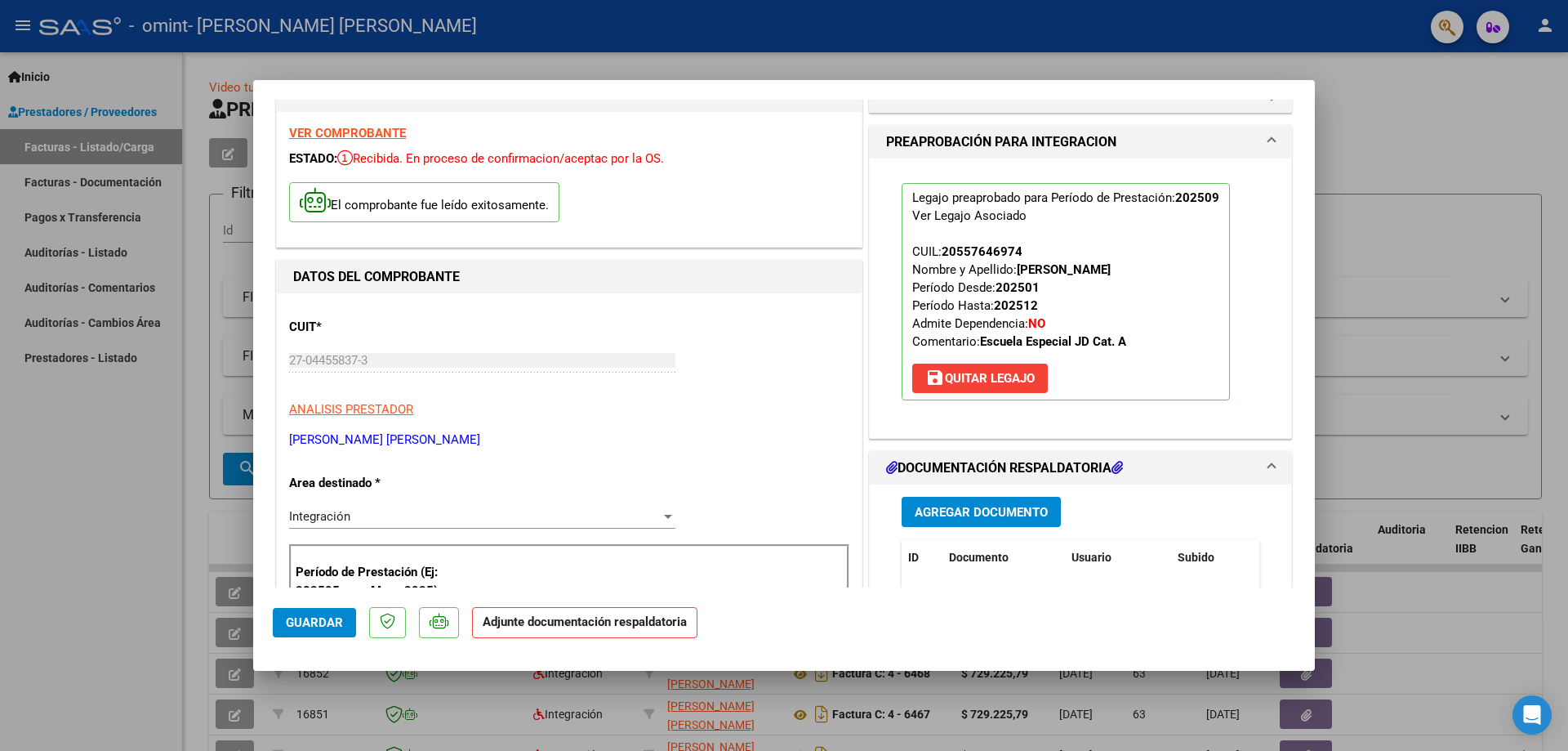
scroll to position [81, 0]
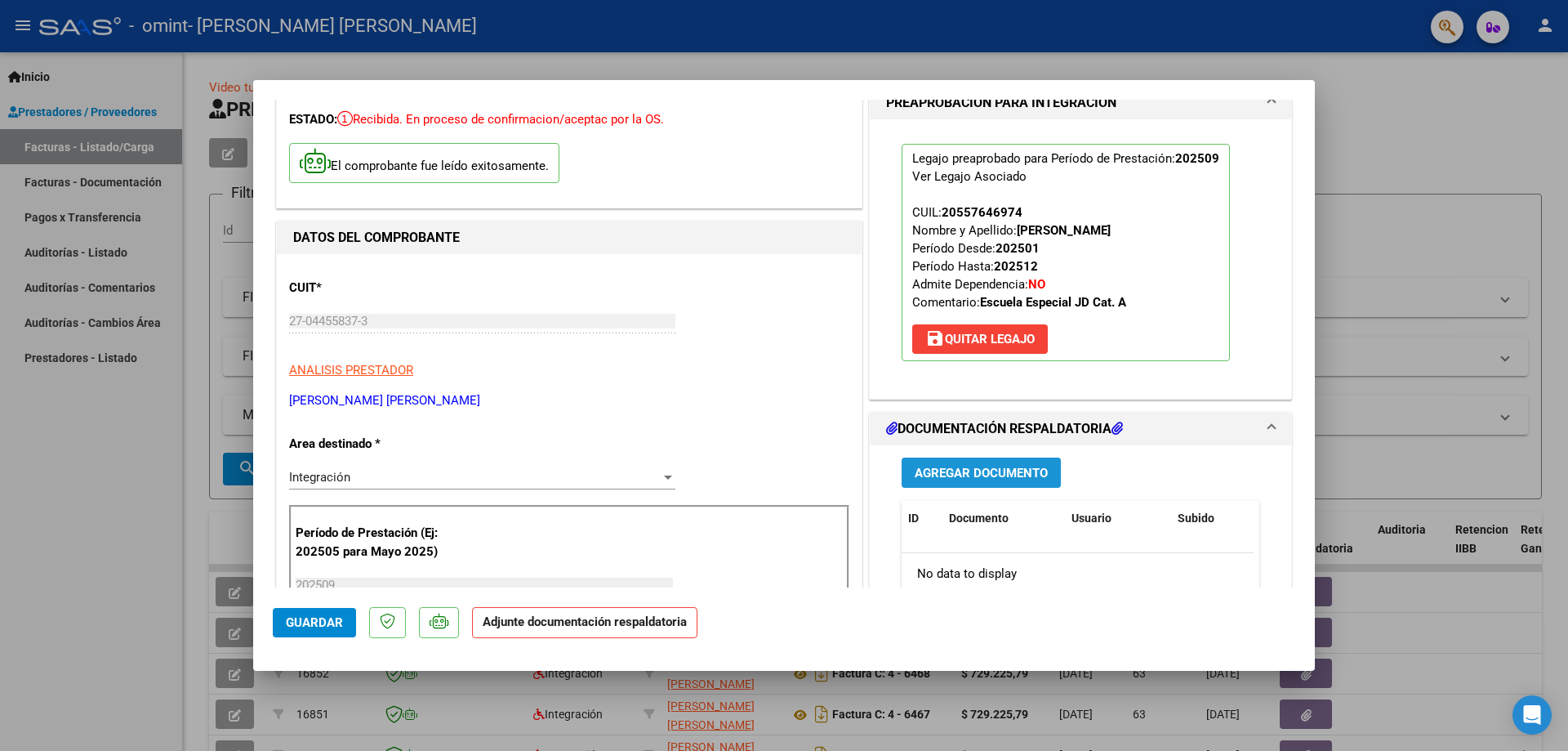
click at [971, 477] on span "Agregar Documento" at bounding box center [981, 473] width 133 height 15
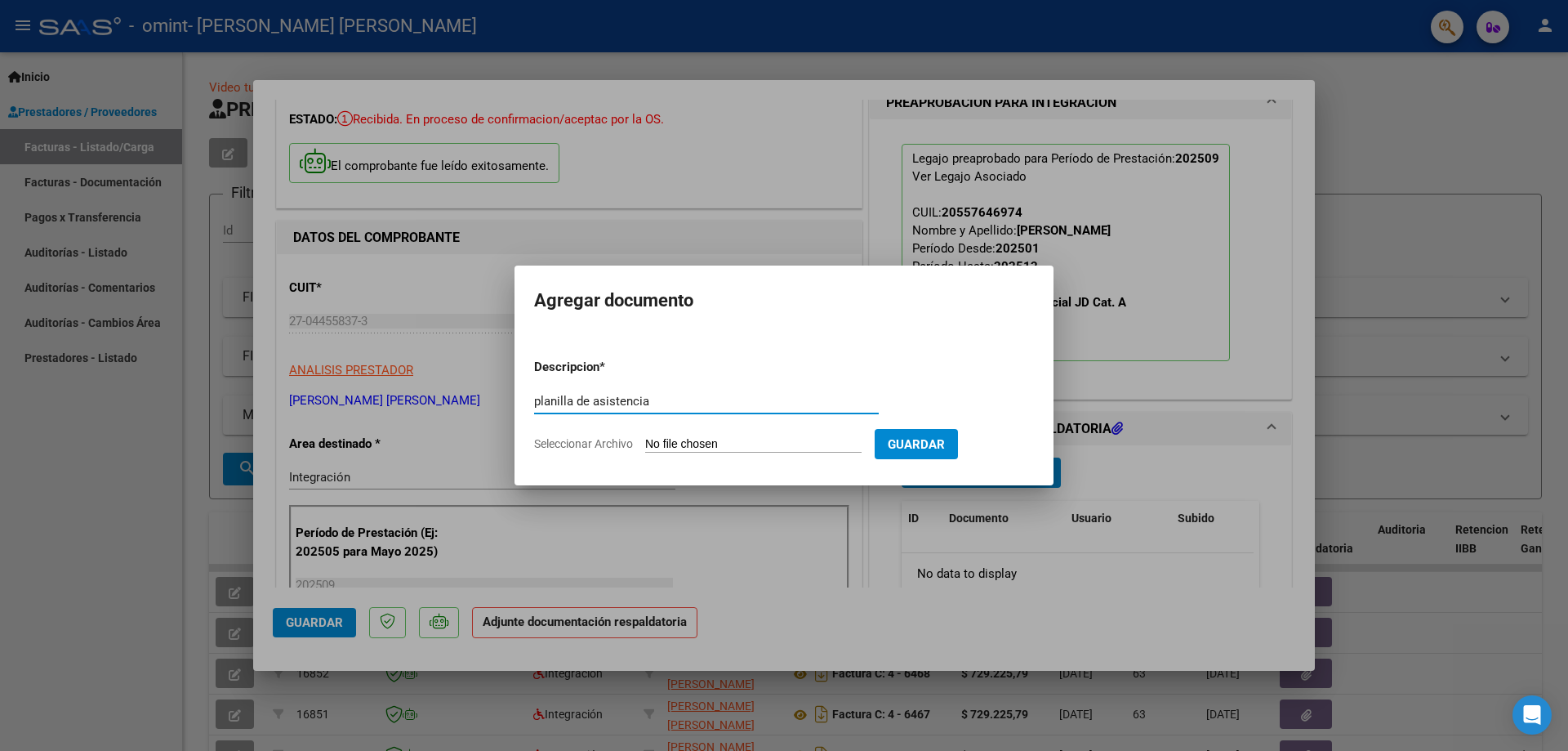
type input "planilla de asistencia"
click at [747, 450] on input "Seleccionar Archivo" at bounding box center [753, 445] width 217 height 16
type input "C:\fakepath\ASIST 09 2025 [PERSON_NAME].pdf"
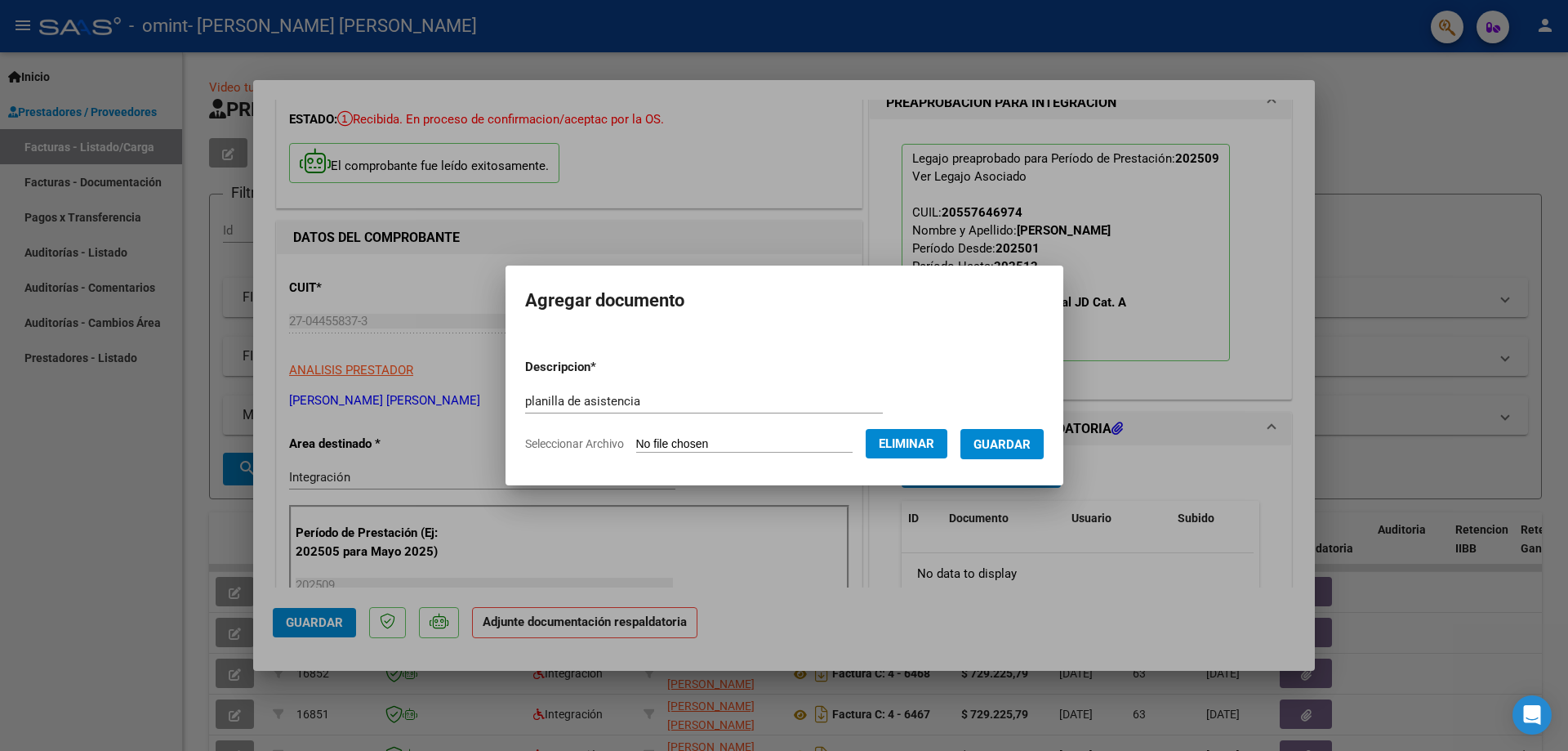
click at [1009, 449] on span "Guardar" at bounding box center [1001, 445] width 57 height 15
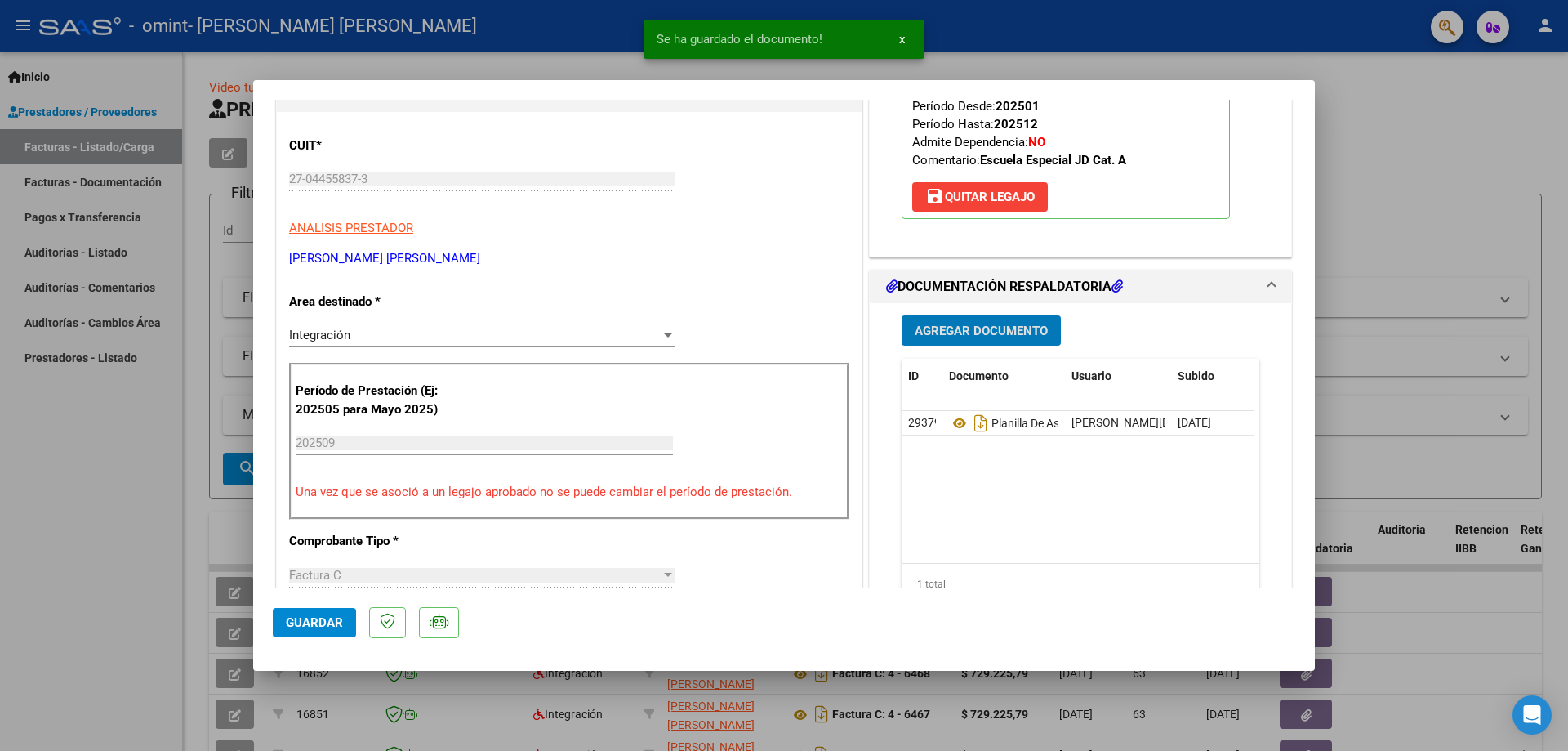
scroll to position [245, 0]
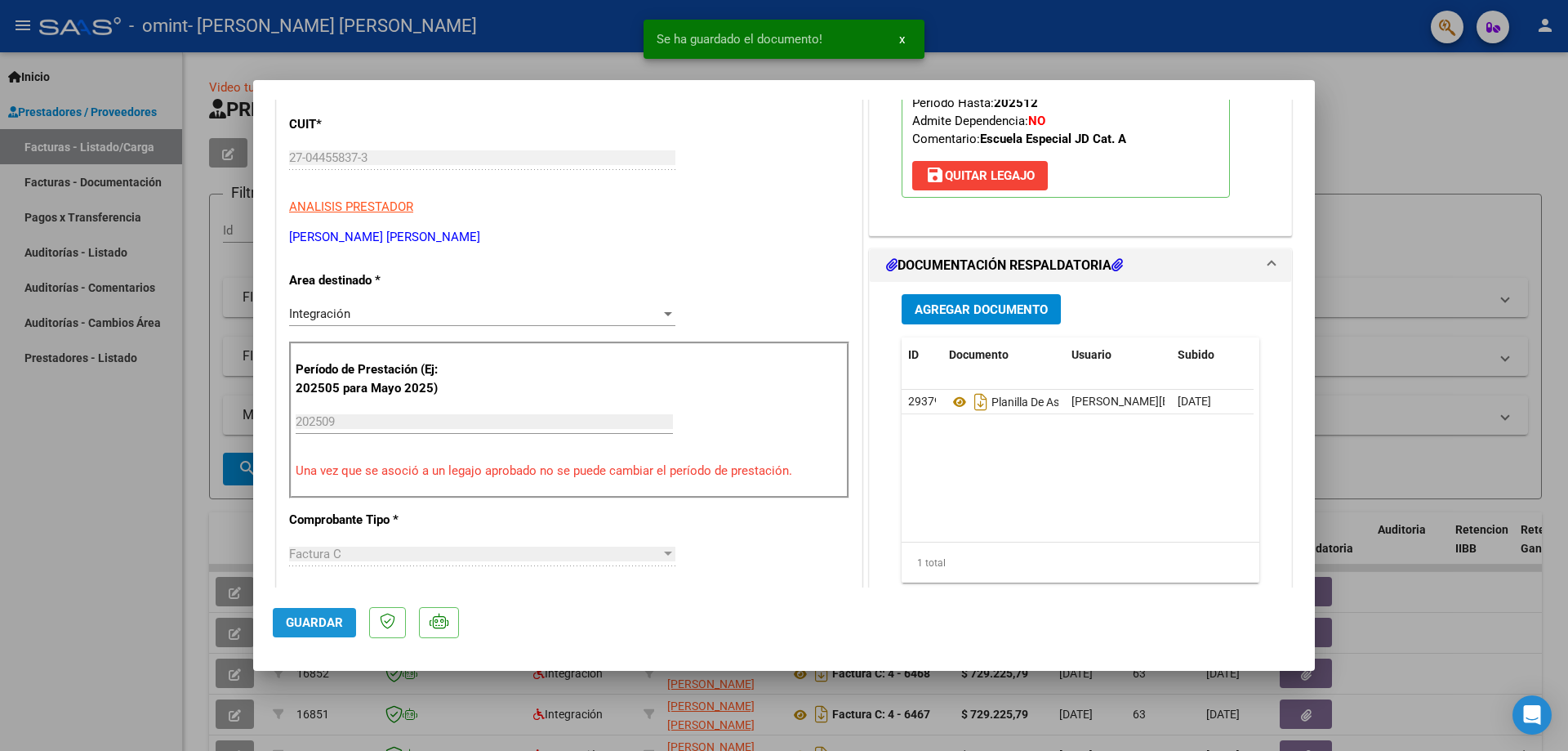
click at [304, 628] on span "Guardar" at bounding box center [314, 622] width 57 height 15
click at [1374, 124] on div at bounding box center [784, 375] width 1568 height 751
type input "$ 0,00"
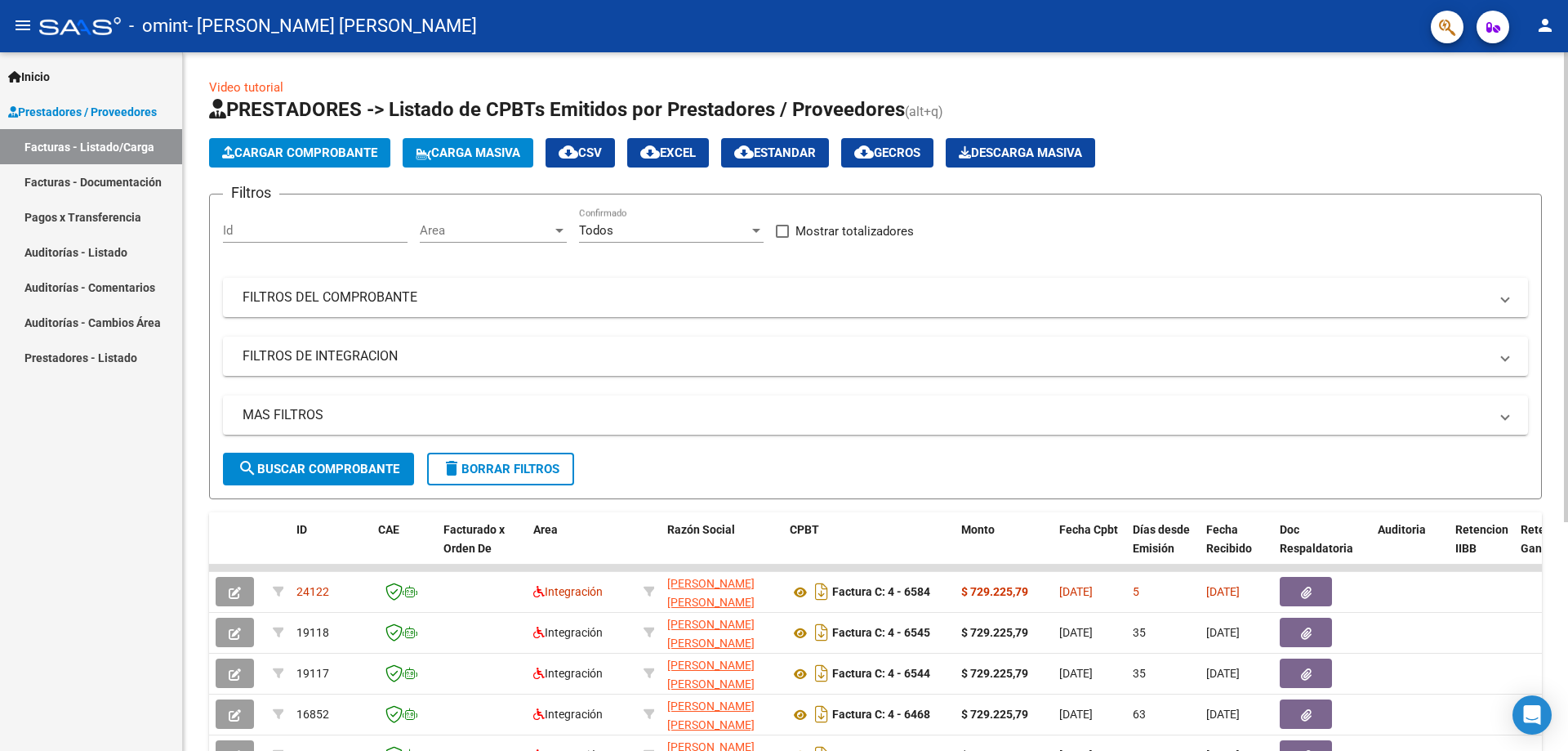
click at [352, 145] on span "Cargar Comprobante" at bounding box center [299, 153] width 155 height 15
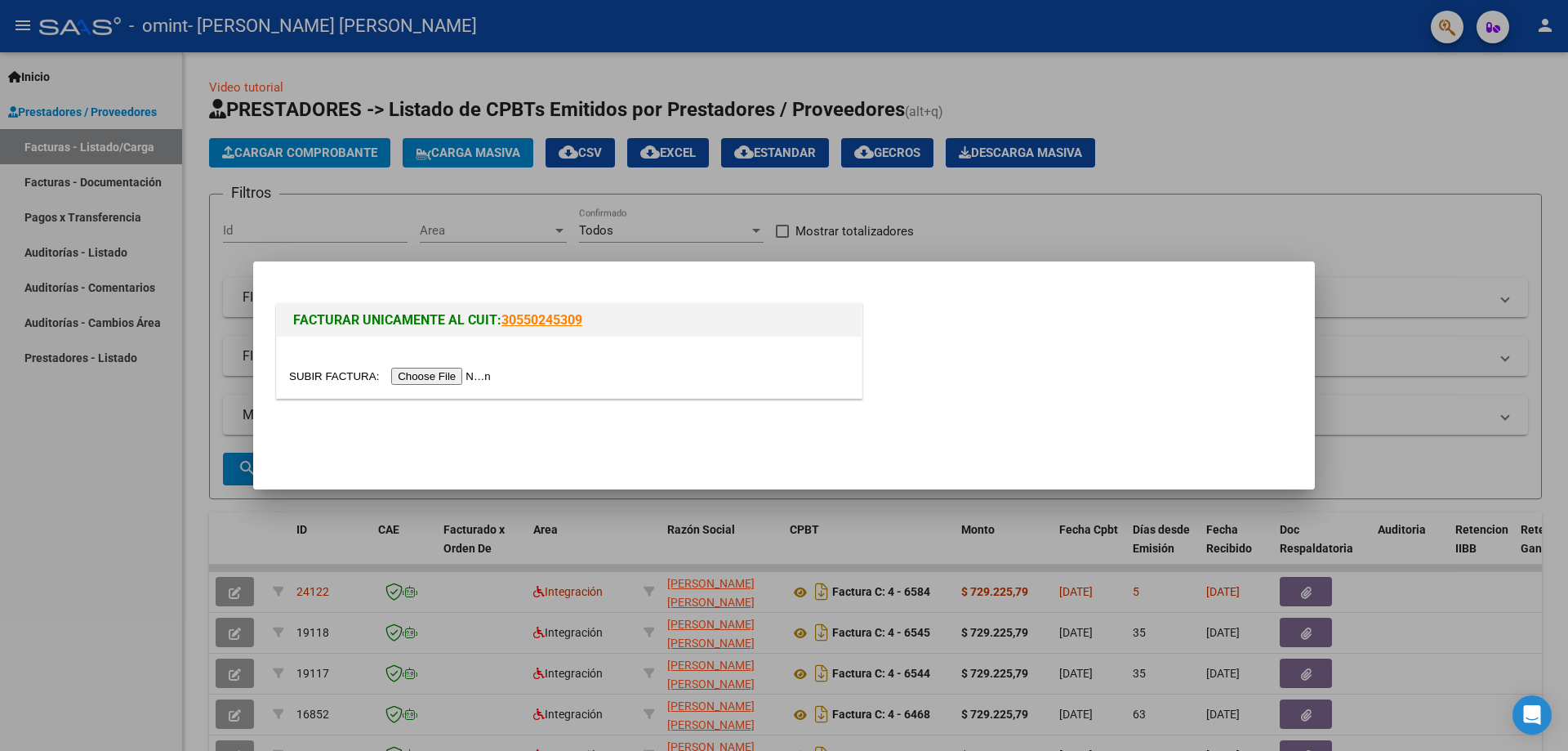
click at [450, 374] on input "file" at bounding box center [392, 376] width 207 height 17
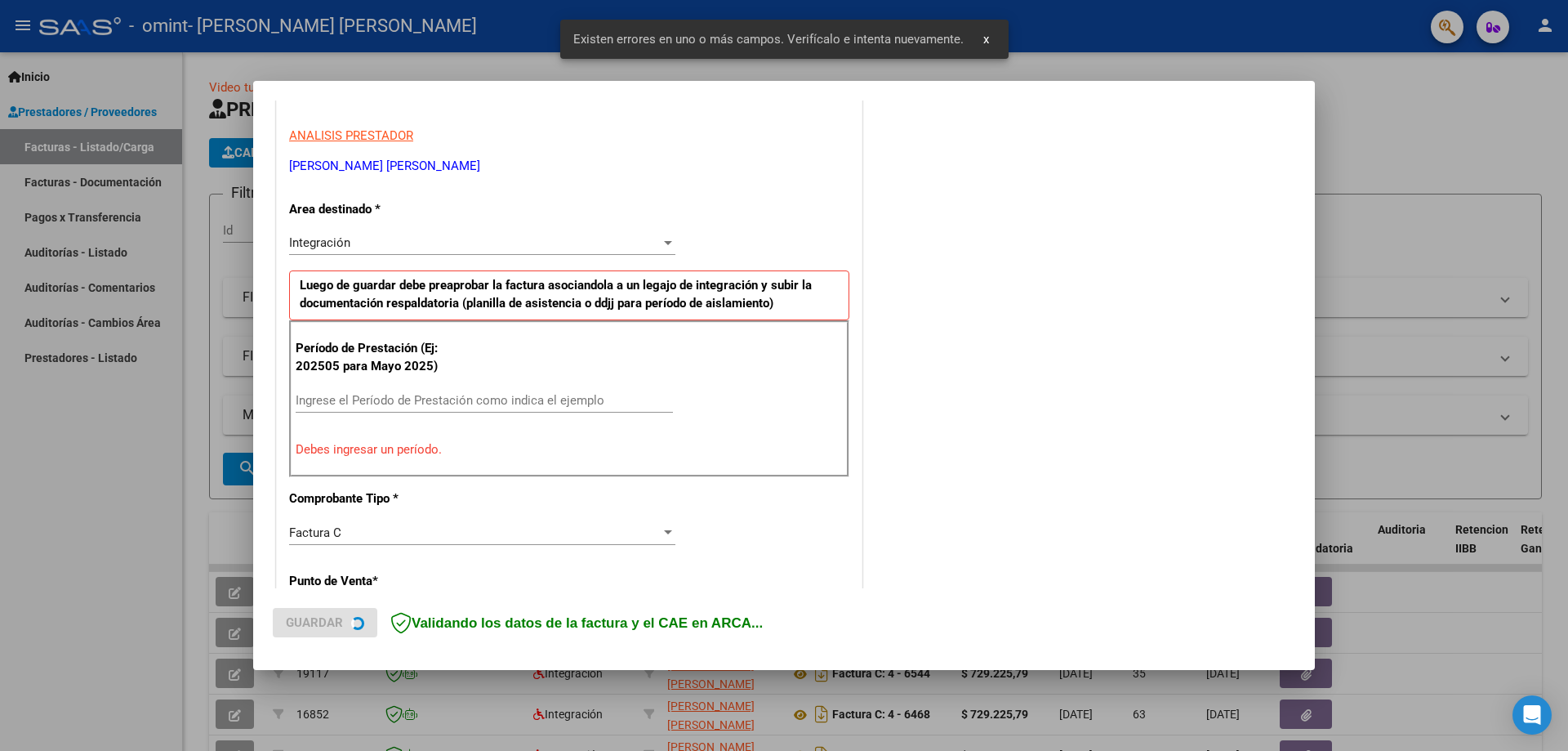
scroll to position [294, 0]
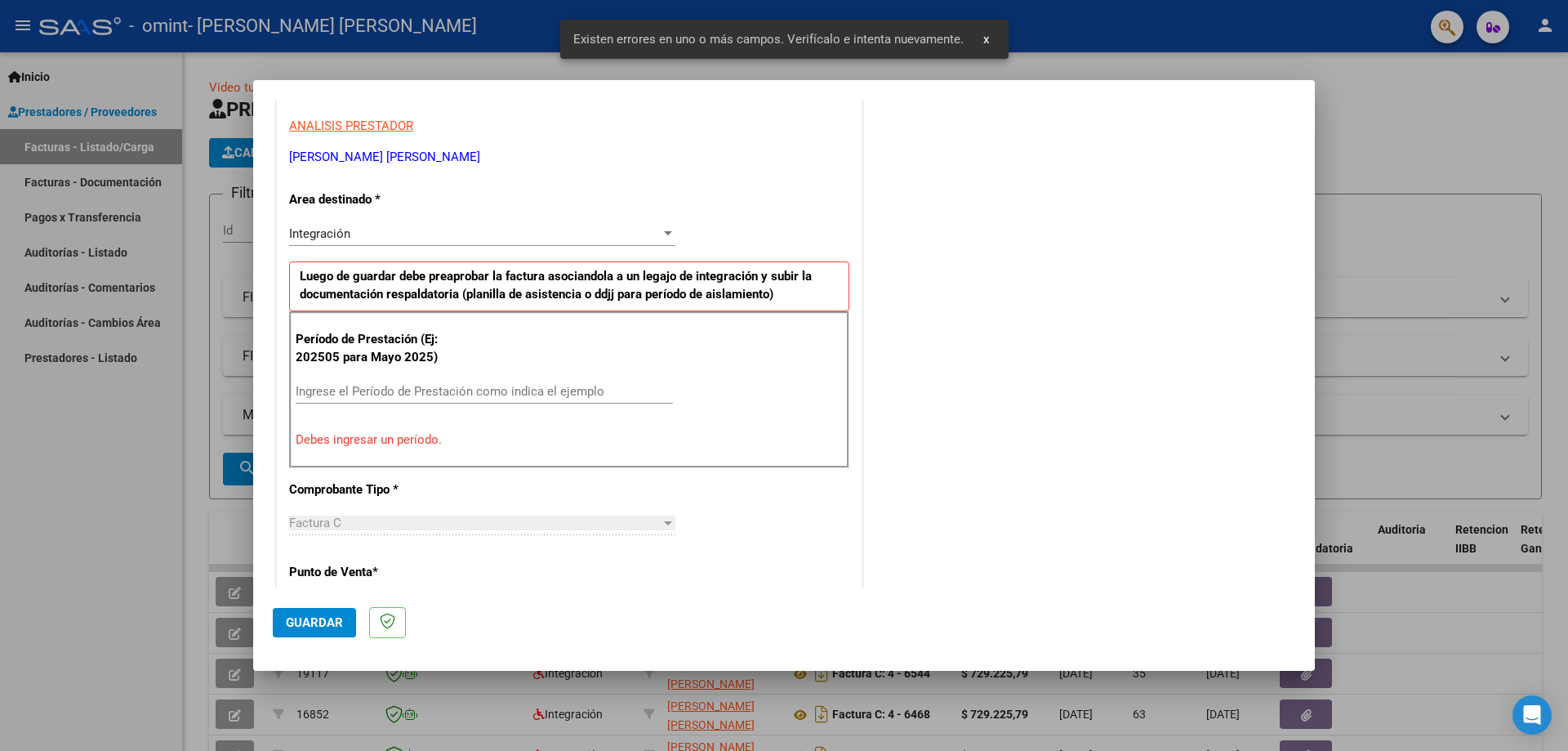
click at [567, 393] on input "Ingrese el Período de Prestación como indica el ejemplo" at bounding box center [484, 392] width 377 height 15
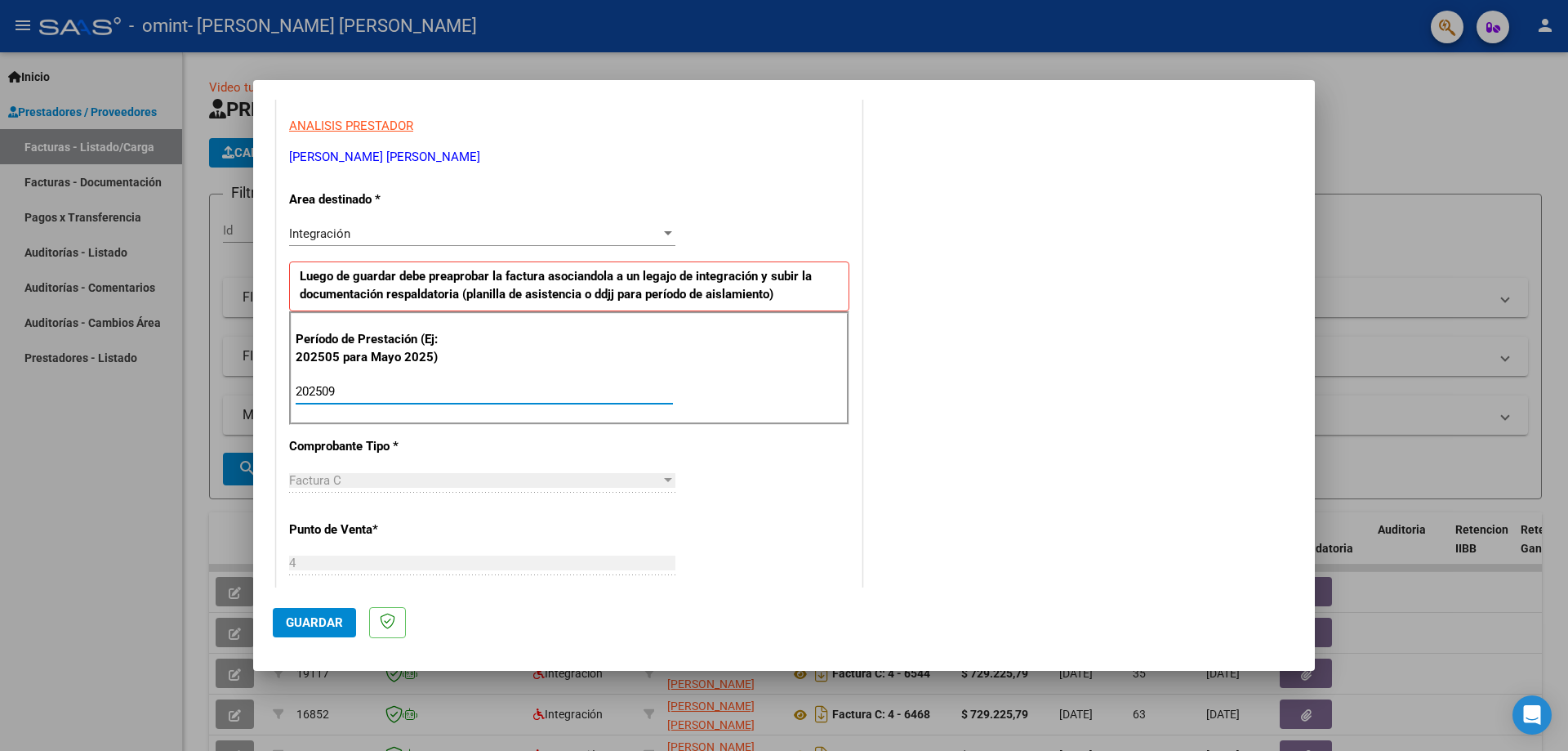
type input "202509"
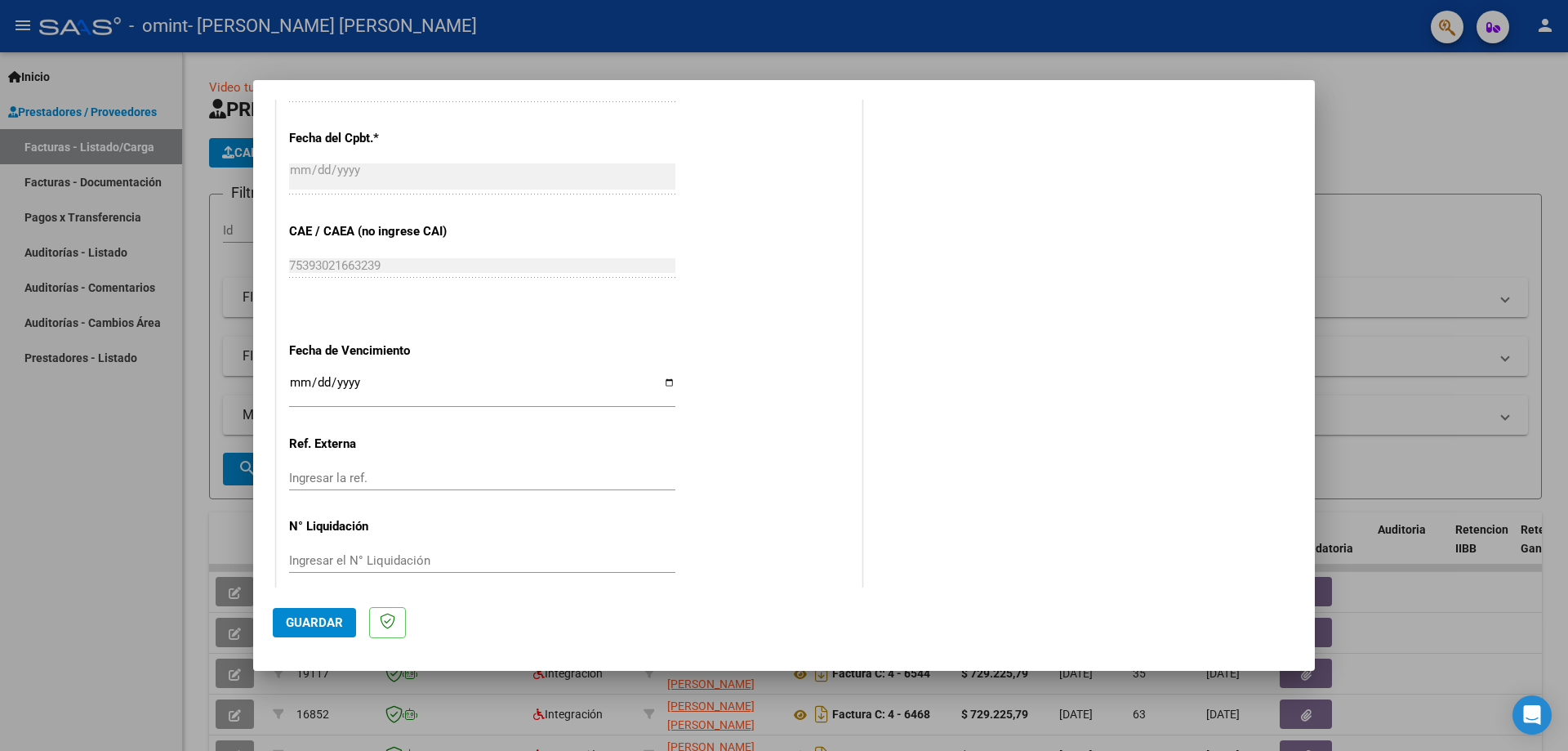
scroll to position [948, 0]
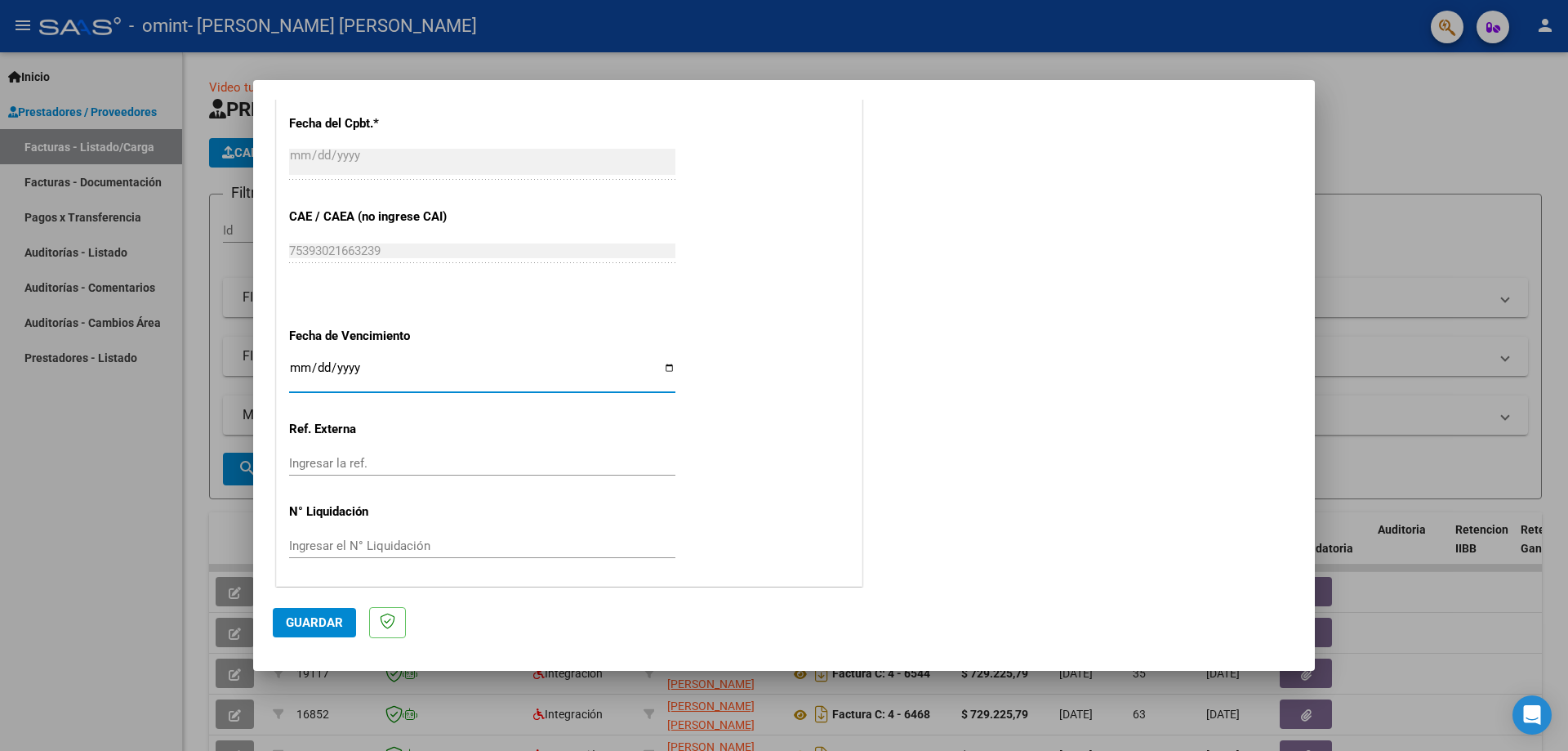
click at [664, 366] on input "Ingresar la fecha" at bounding box center [482, 374] width 387 height 27
type input "[DATE]"
click at [328, 617] on span "Guardar" at bounding box center [314, 622] width 57 height 15
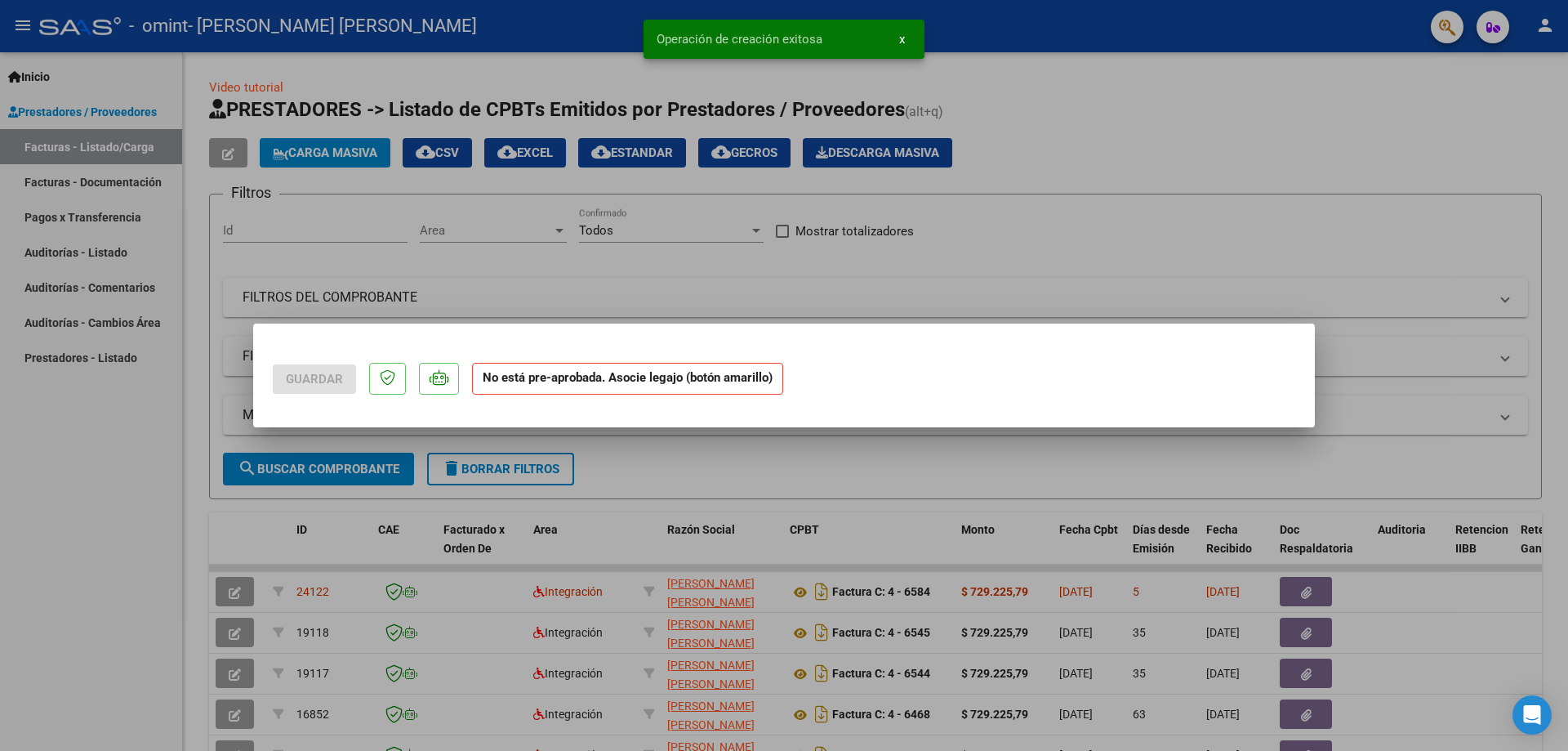
scroll to position [0, 0]
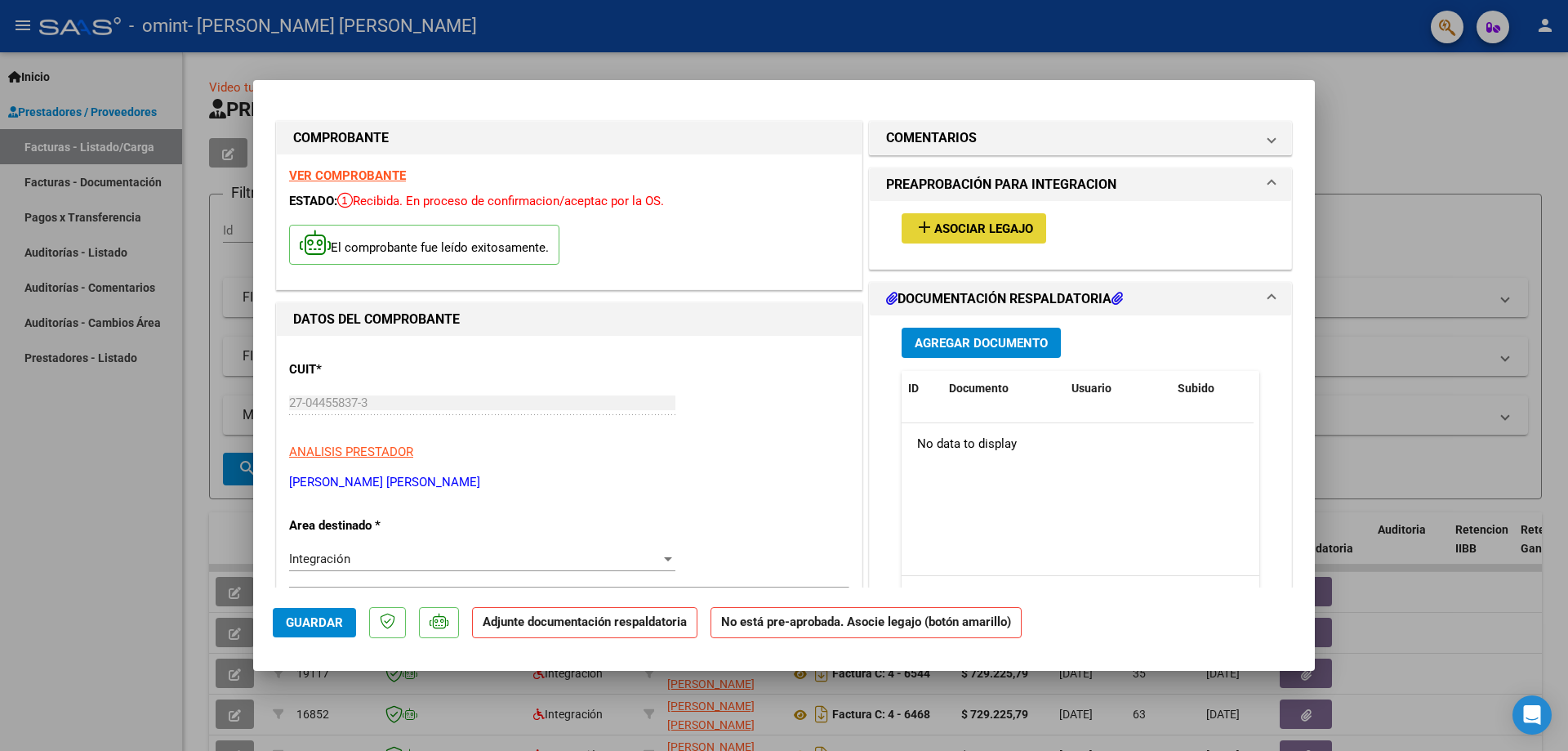
click at [940, 225] on span "Asociar Legajo" at bounding box center [983, 229] width 99 height 15
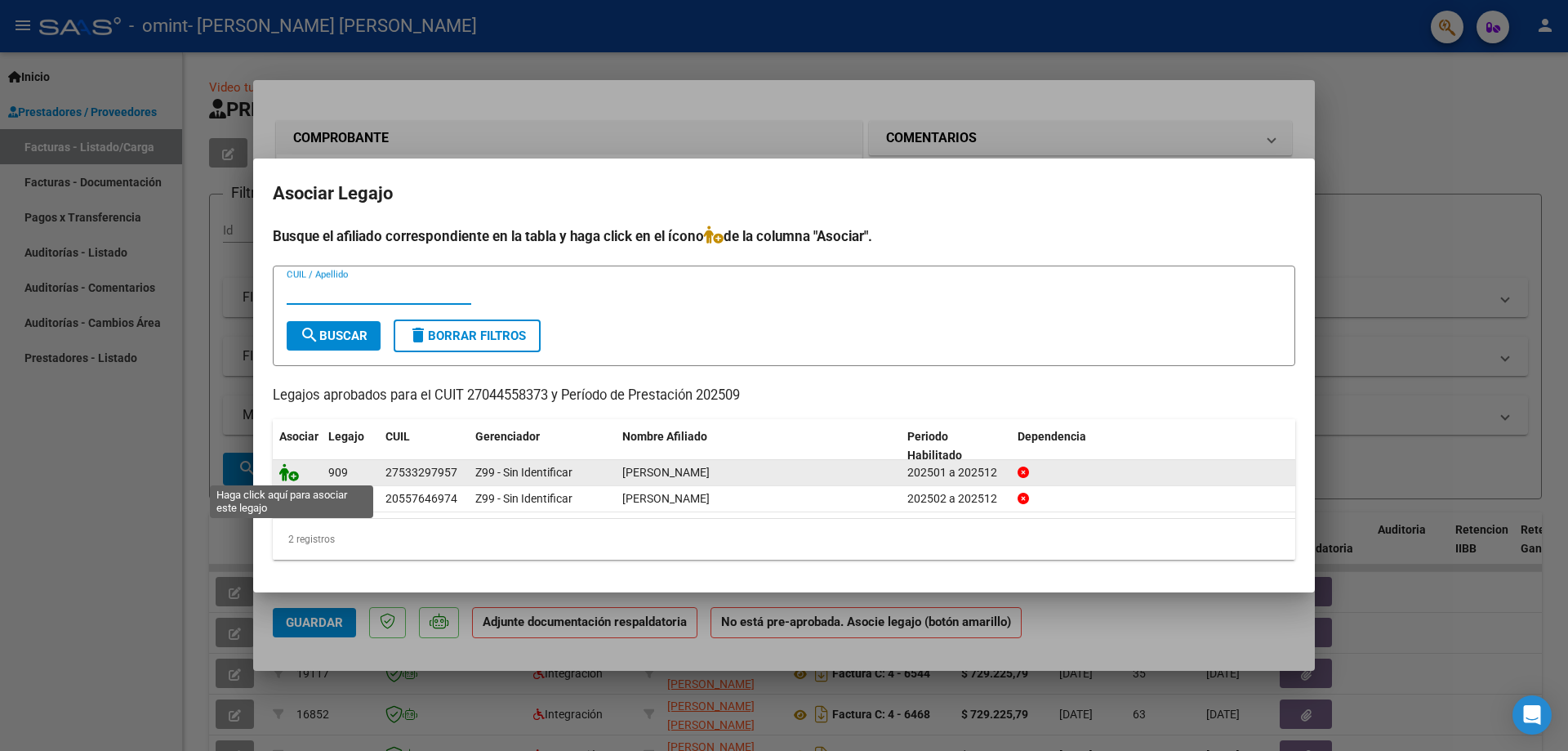
click at [291, 473] on icon at bounding box center [290, 472] width 20 height 18
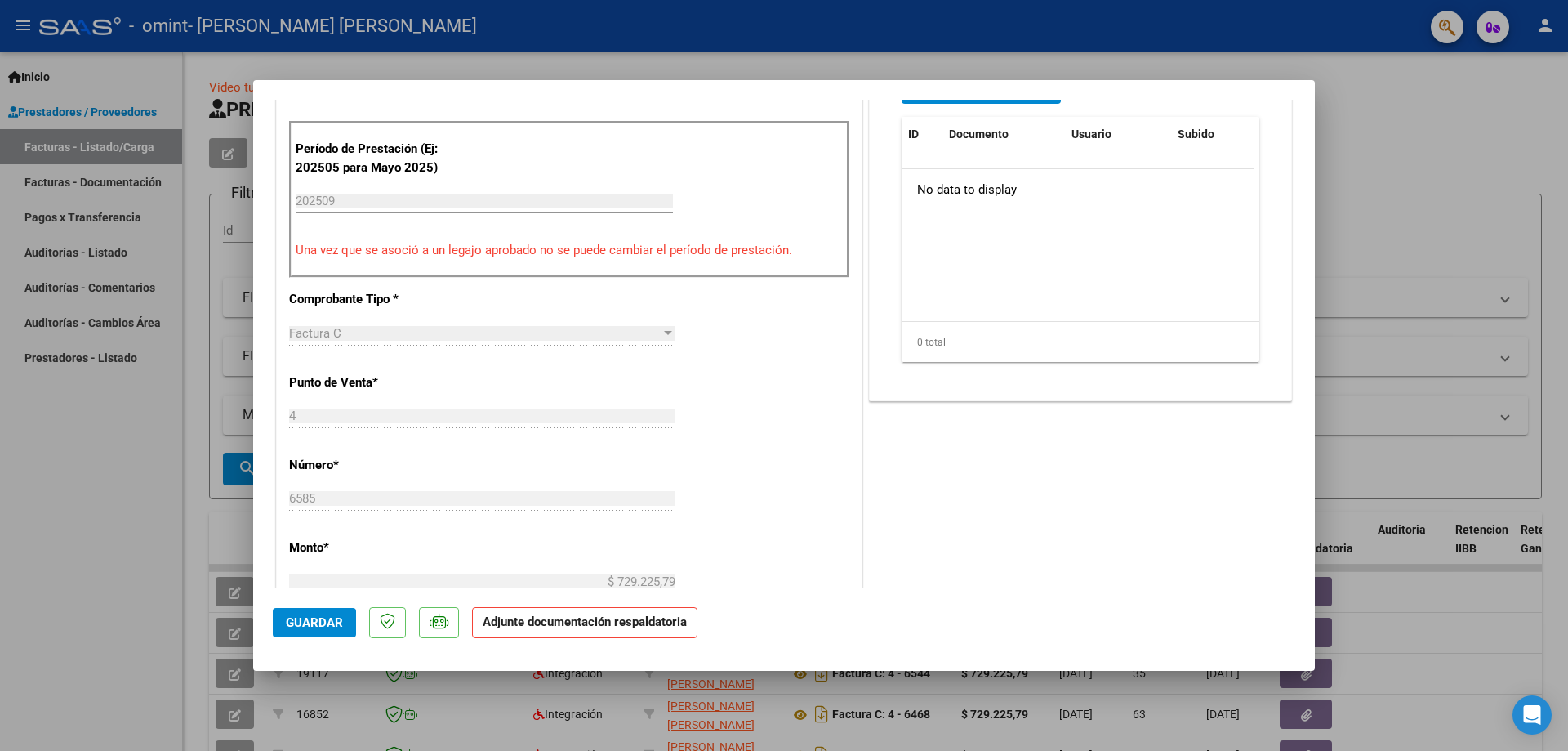
scroll to position [402, 0]
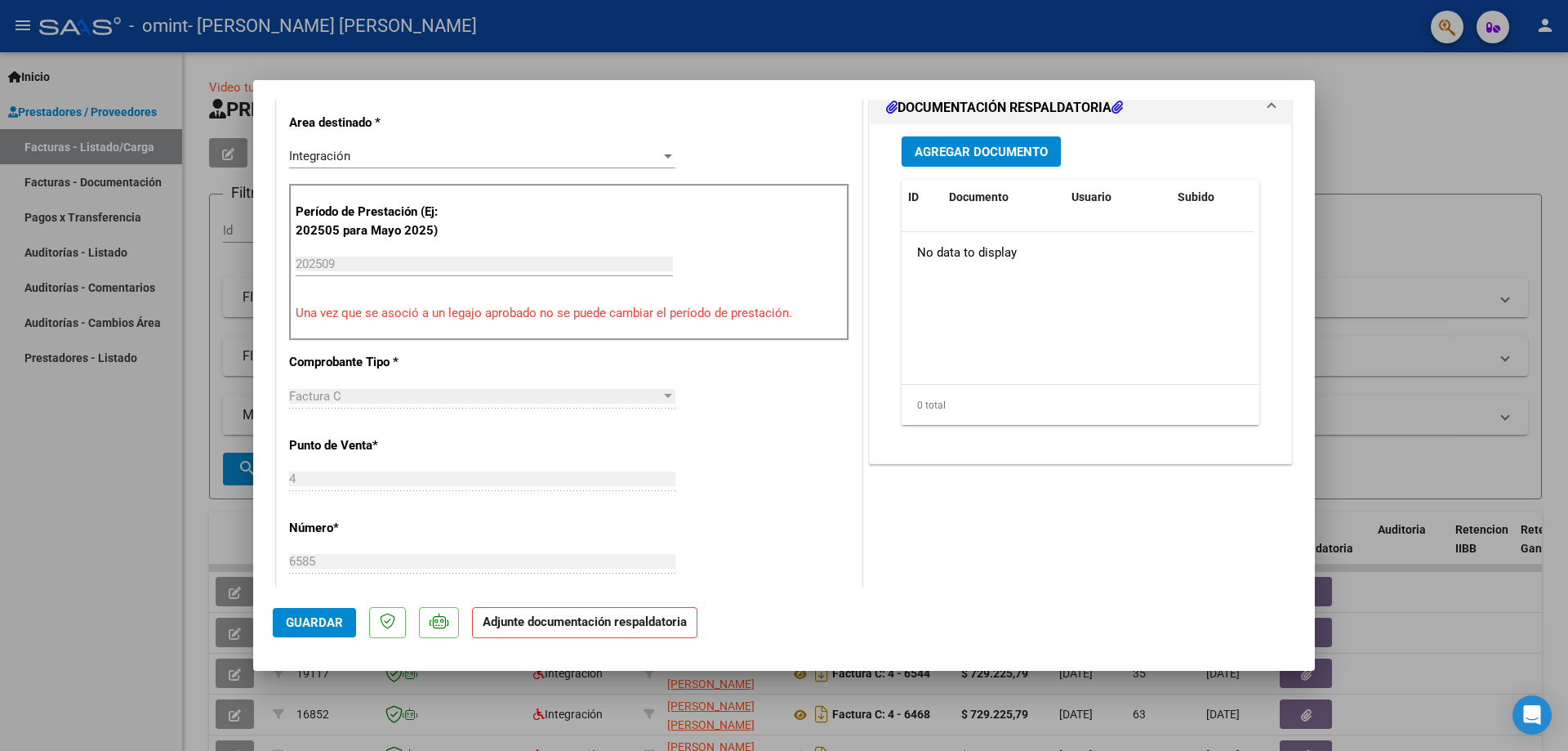
click at [981, 149] on span "Agregar Documento" at bounding box center [981, 152] width 133 height 15
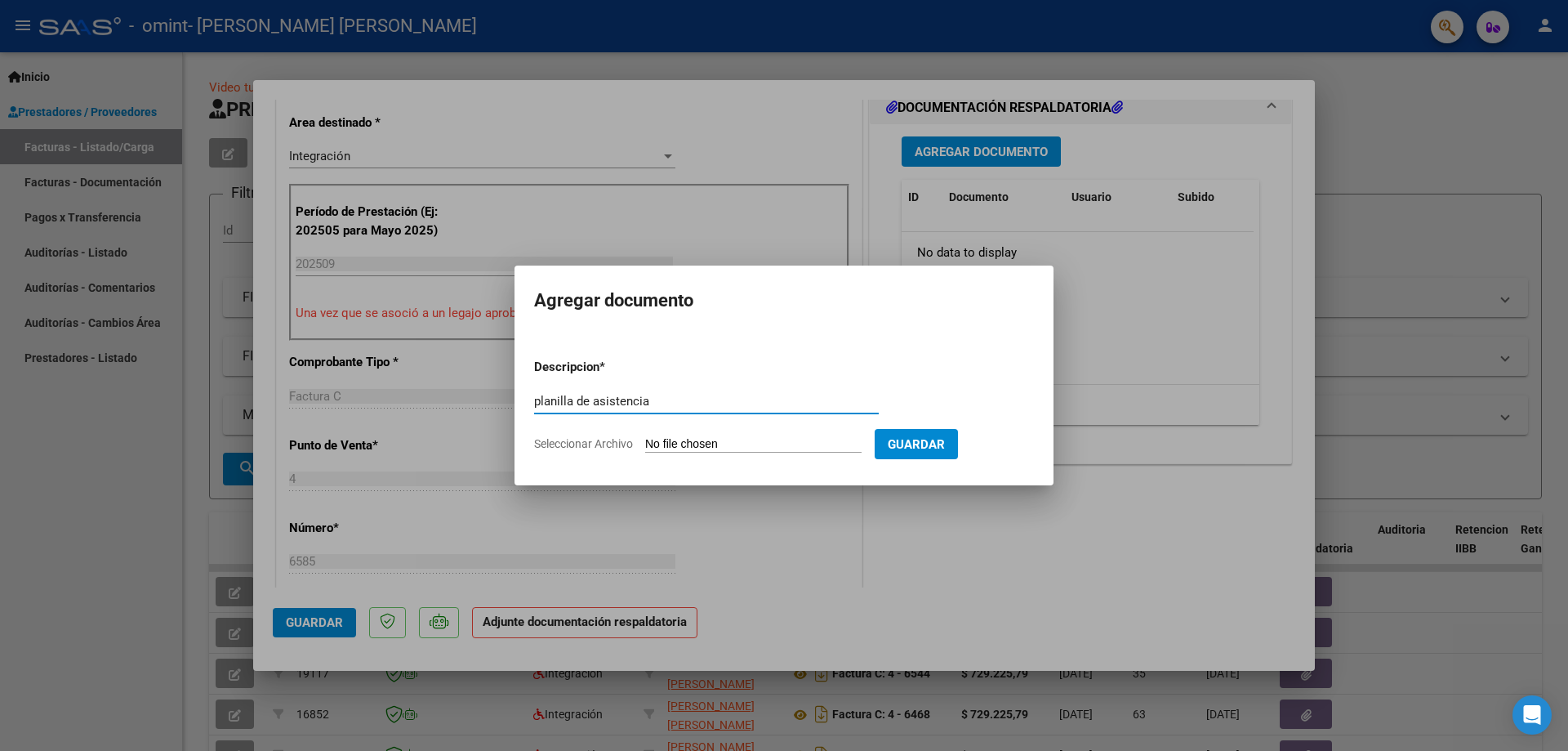
type input "planilla de asistencia"
click at [661, 445] on input "Seleccionar Archivo" at bounding box center [753, 445] width 217 height 16
type input "C:\fakepath\ASIST 09 2025 [PERSON_NAME].pdf"
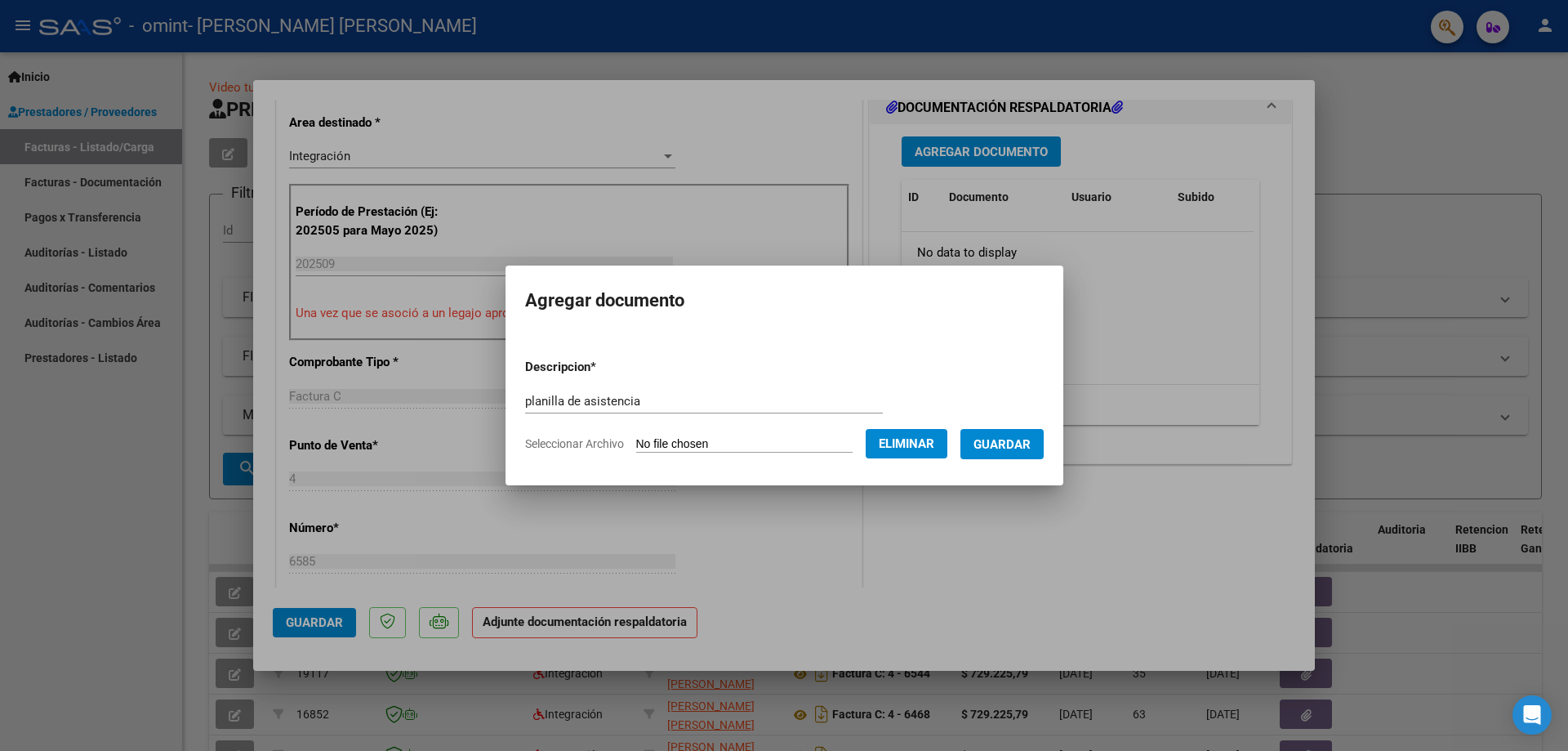
click at [1014, 446] on span "Guardar" at bounding box center [1001, 445] width 57 height 15
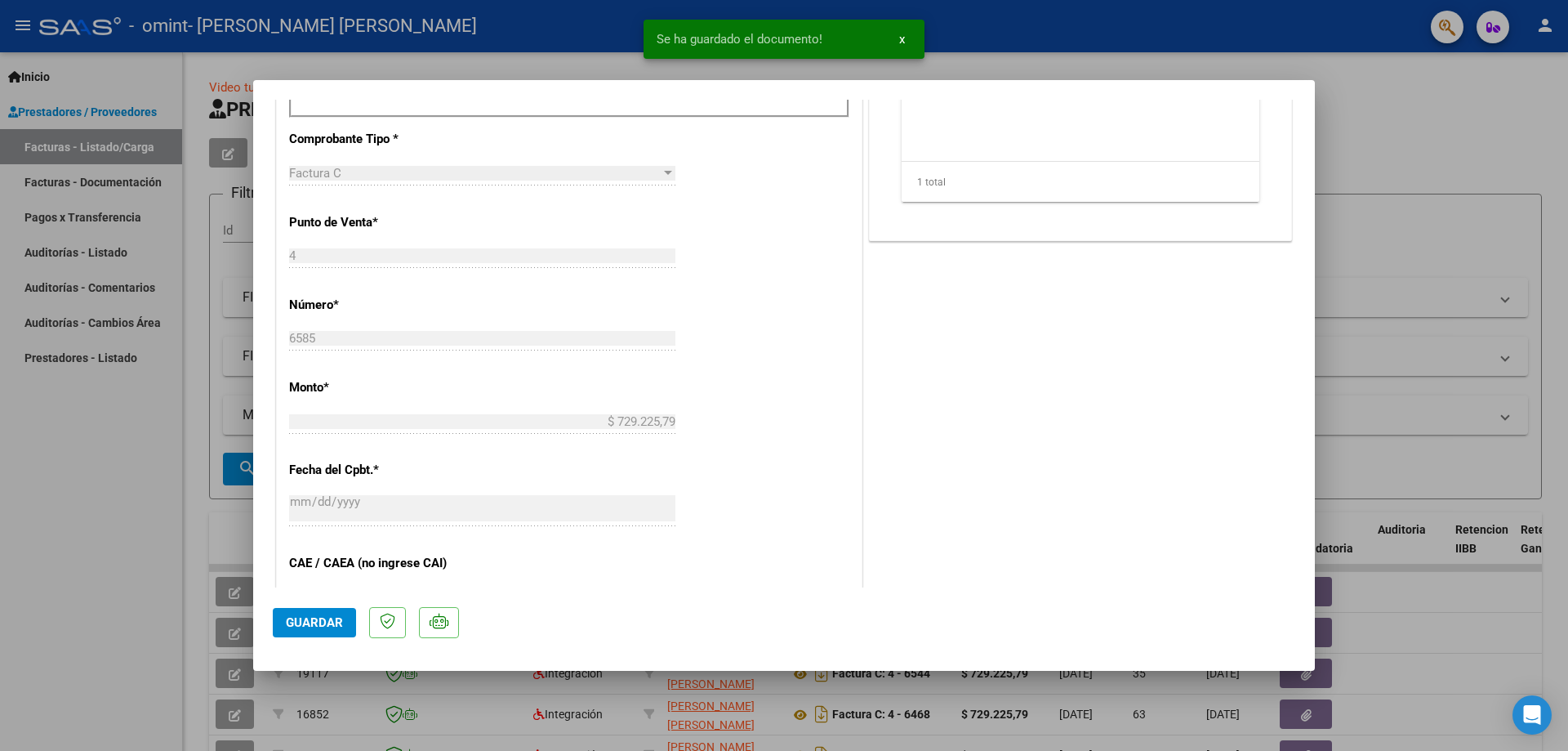
scroll to position [648, 0]
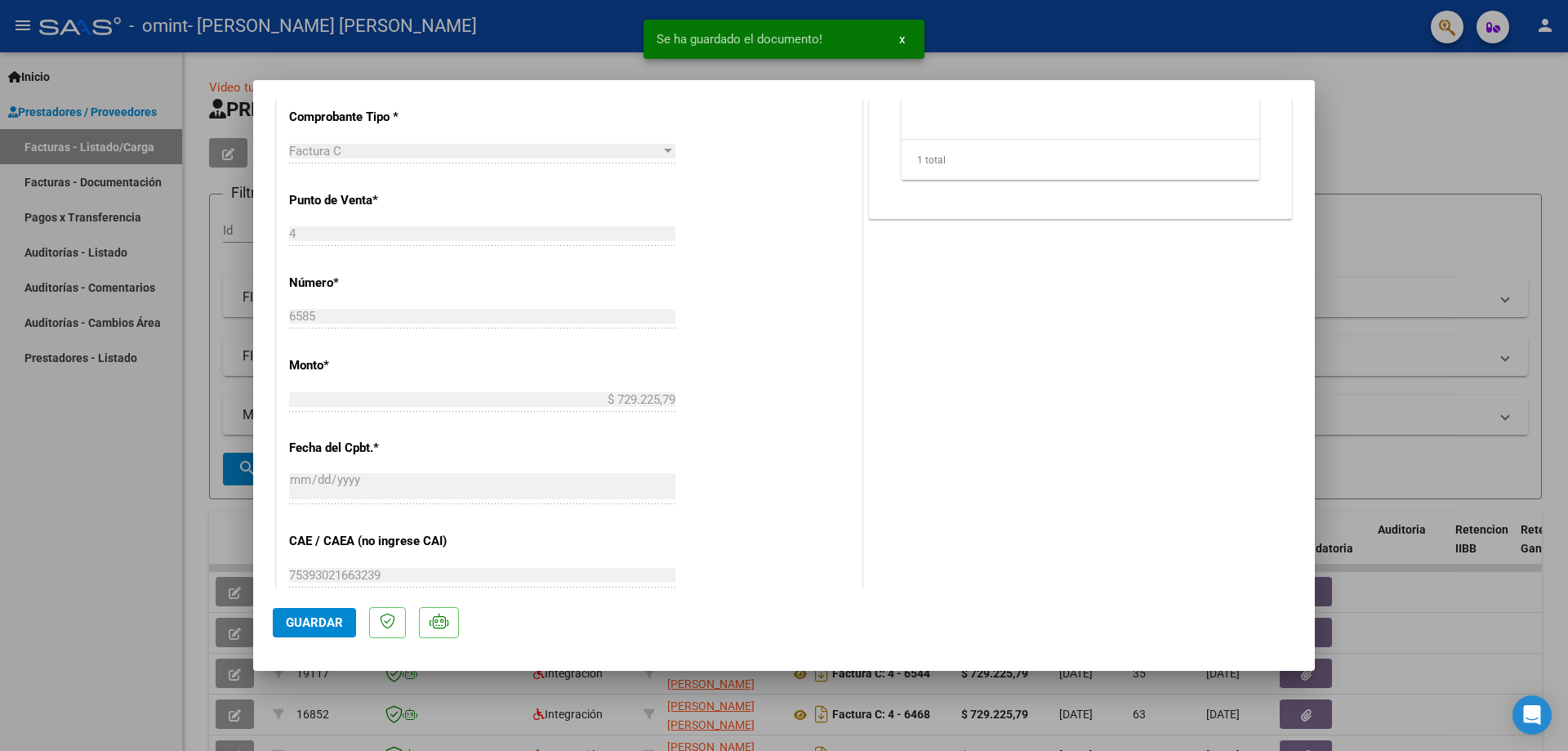
click at [338, 623] on span "Guardar" at bounding box center [314, 622] width 57 height 15
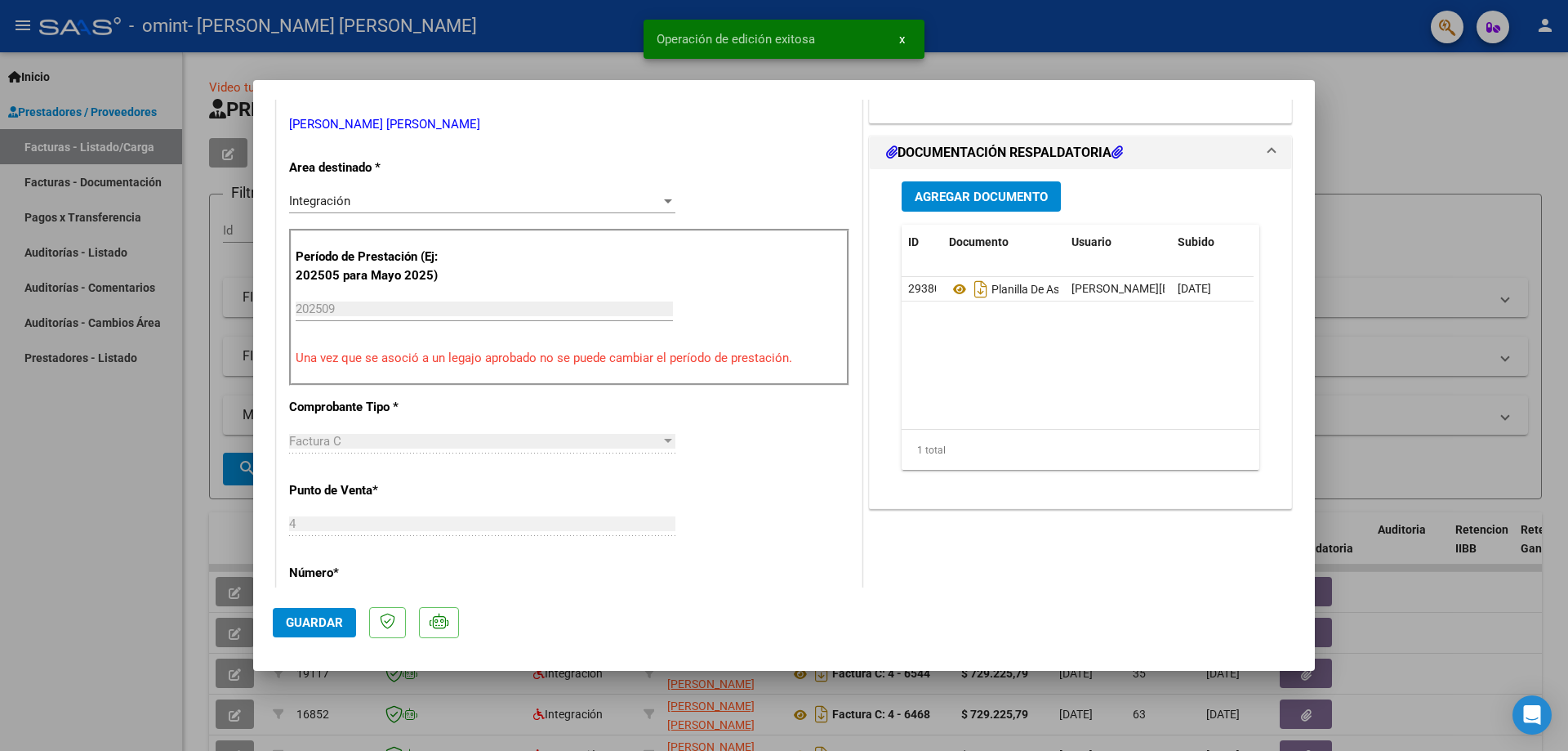
scroll to position [321, 0]
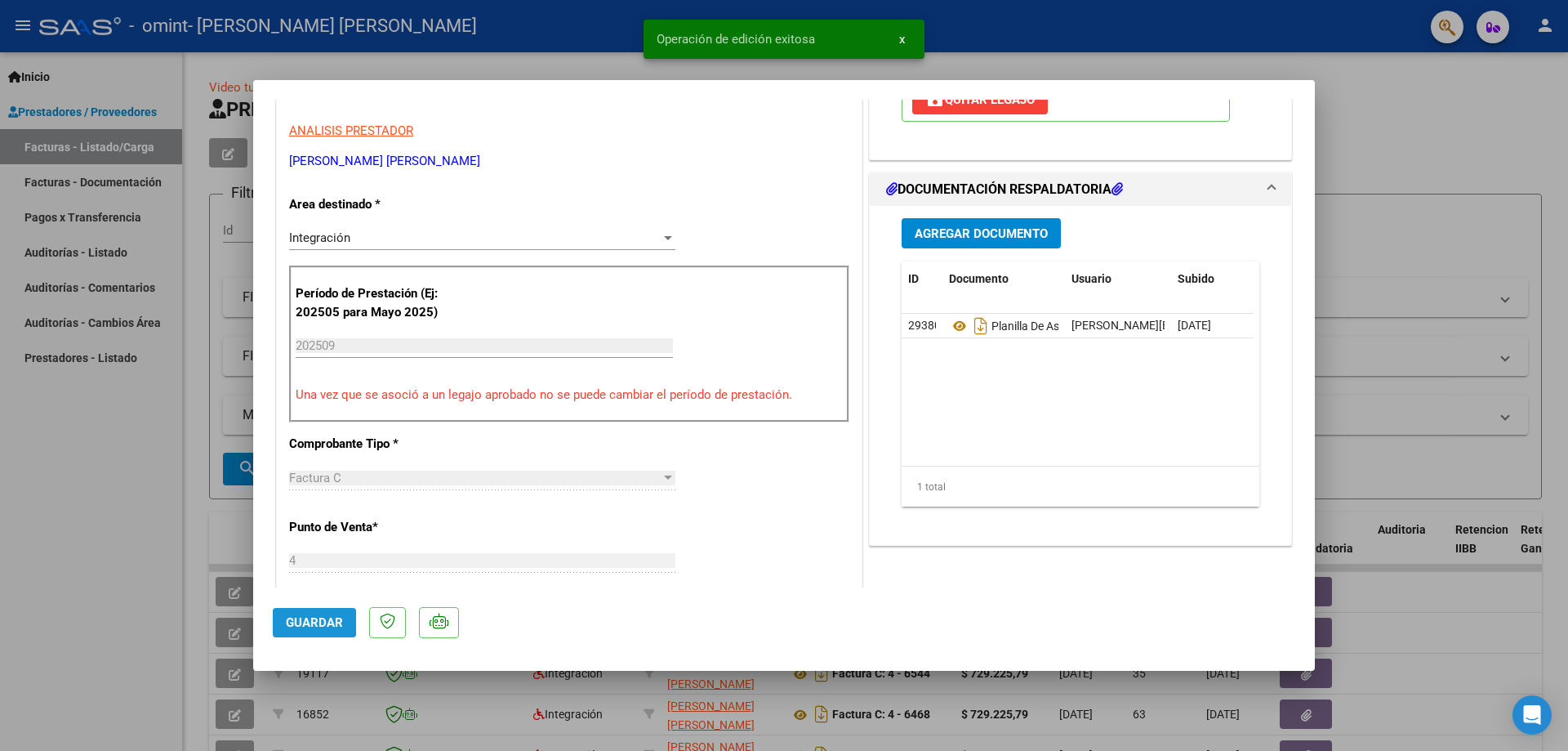
click at [299, 623] on span "Guardar" at bounding box center [314, 622] width 57 height 15
click at [1405, 134] on div at bounding box center [784, 375] width 1568 height 751
type input "$ 0,00"
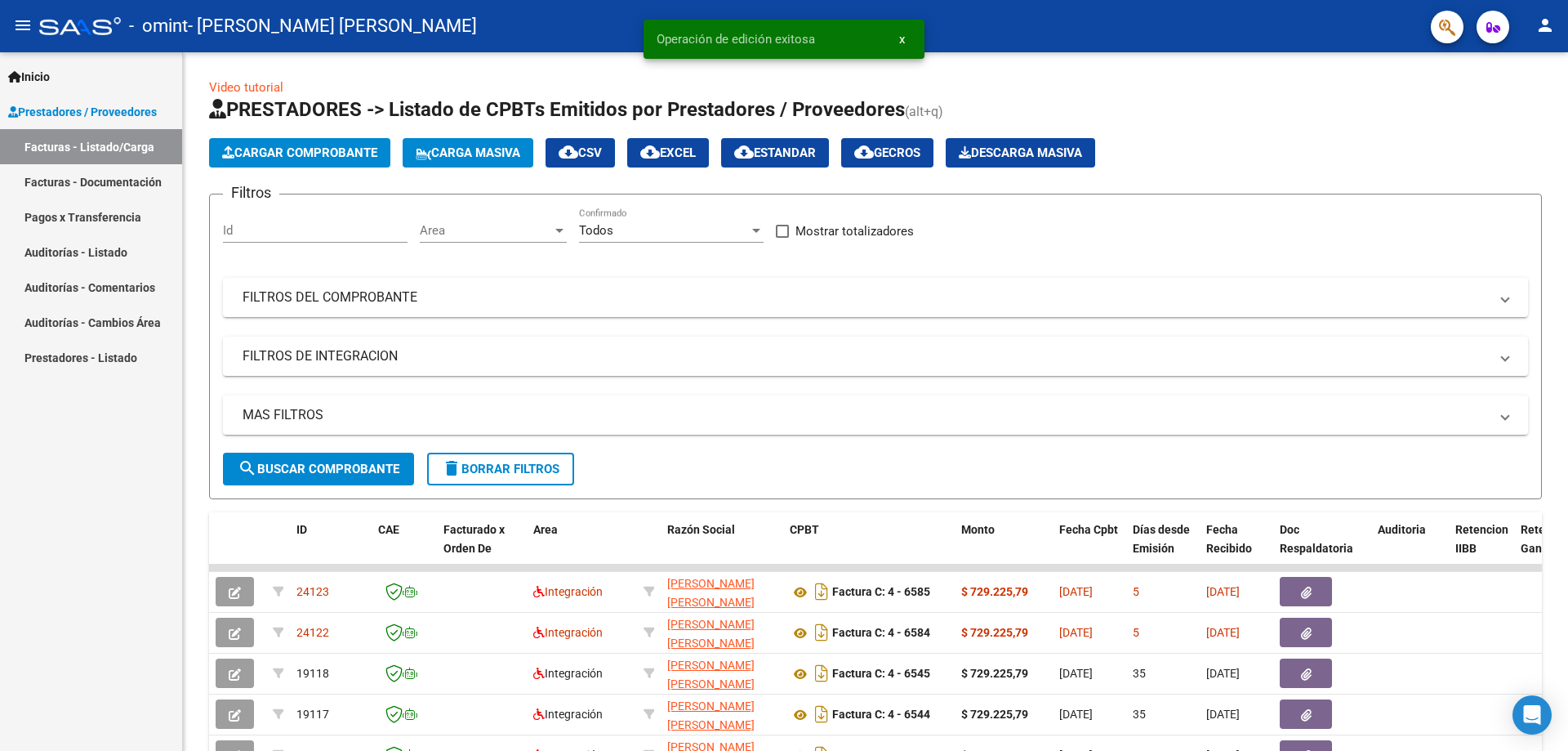
click at [1551, 24] on mat-icon "person" at bounding box center [1546, 26] width 20 height 20
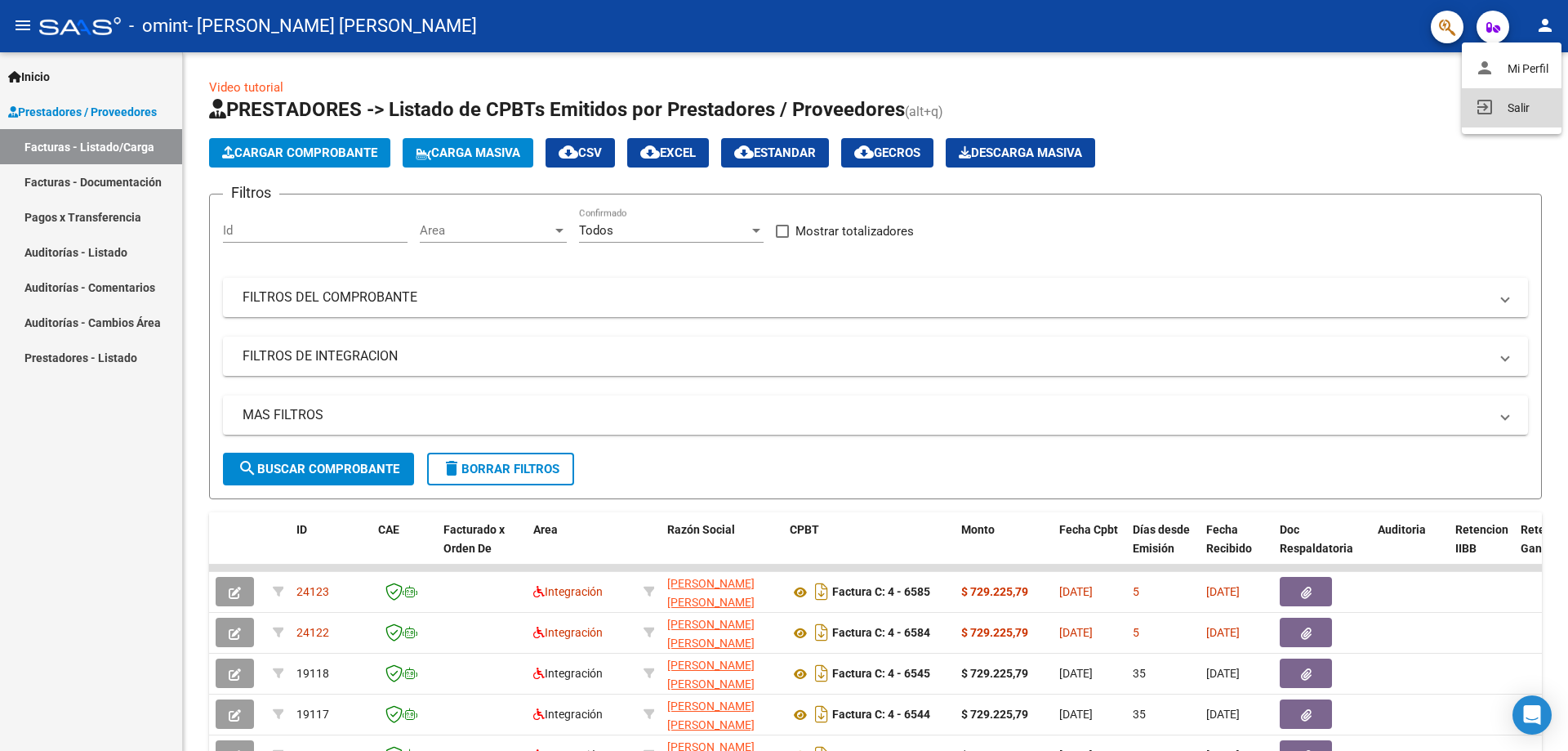
click at [1536, 97] on button "exit_to_app Salir" at bounding box center [1512, 107] width 100 height 39
